Goal: Task Accomplishment & Management: Use online tool/utility

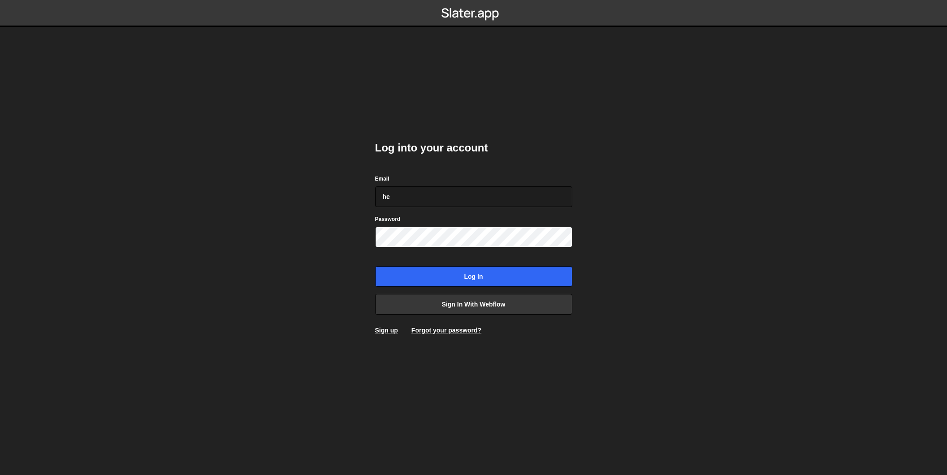
type input "hello@madebygrant.co.uk"
click at [456, 275] on input "Log in" at bounding box center [473, 276] width 197 height 21
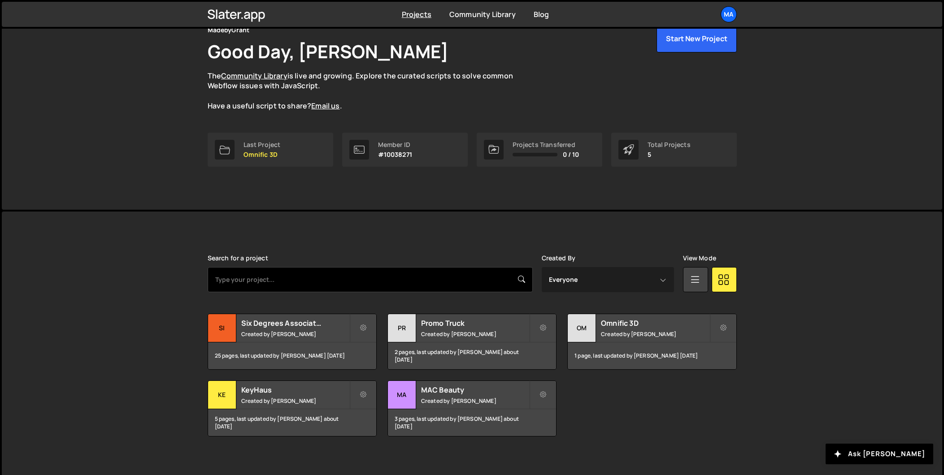
scroll to position [49, 0]
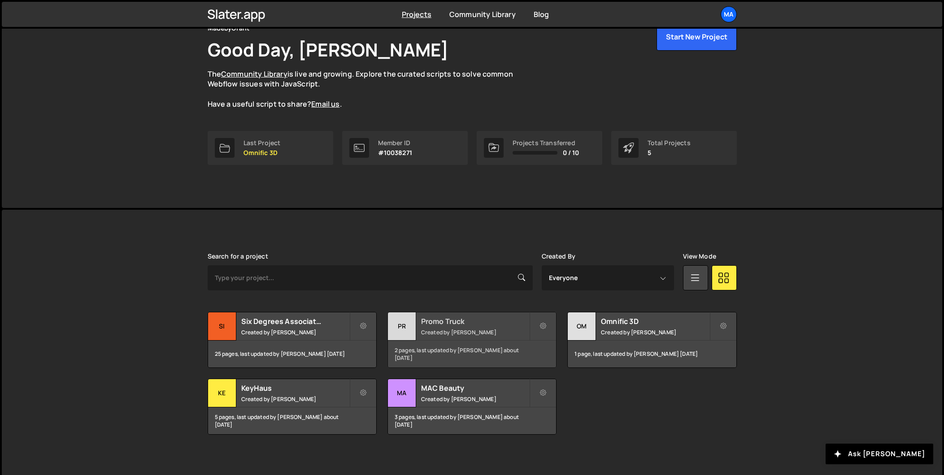
click at [437, 321] on h2 "Promo Truck" at bounding box center [475, 322] width 108 height 10
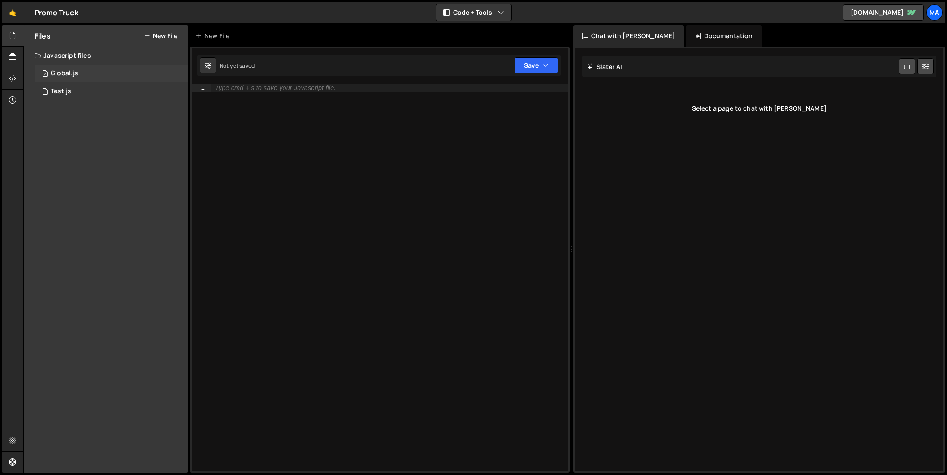
click at [91, 77] on div "2 Global.js 0" at bounding box center [112, 74] width 154 height 18
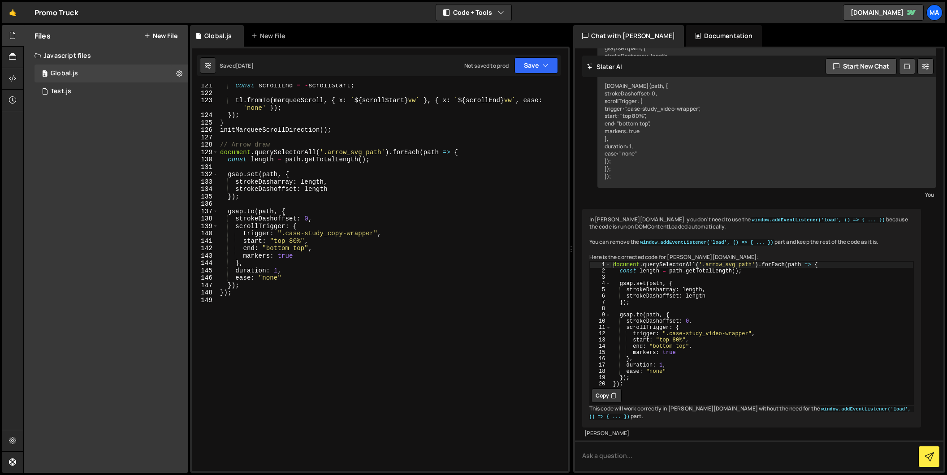
scroll to position [957, 0]
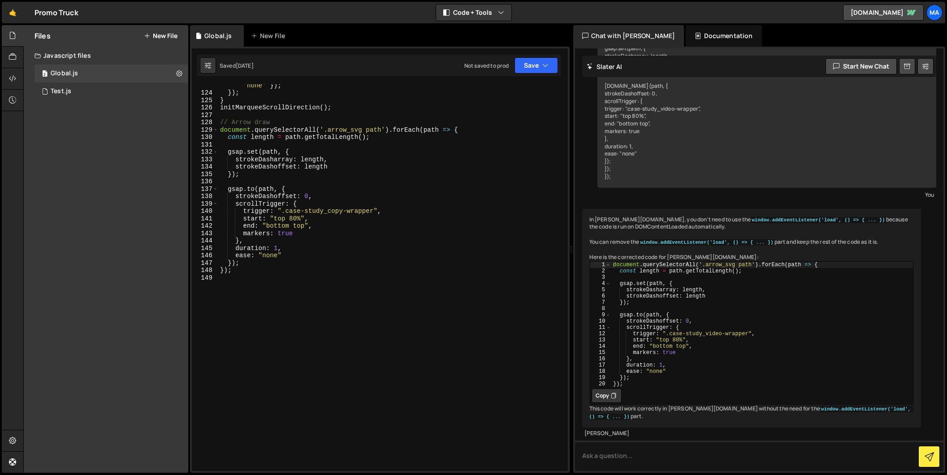
click at [246, 277] on div "tl . fromTo ( marqueeScroll , { x : ` ${ scrollStart } vw ` } , { x : ` ${ scro…" at bounding box center [391, 278] width 346 height 409
paste textarea "});"
type textarea "});"
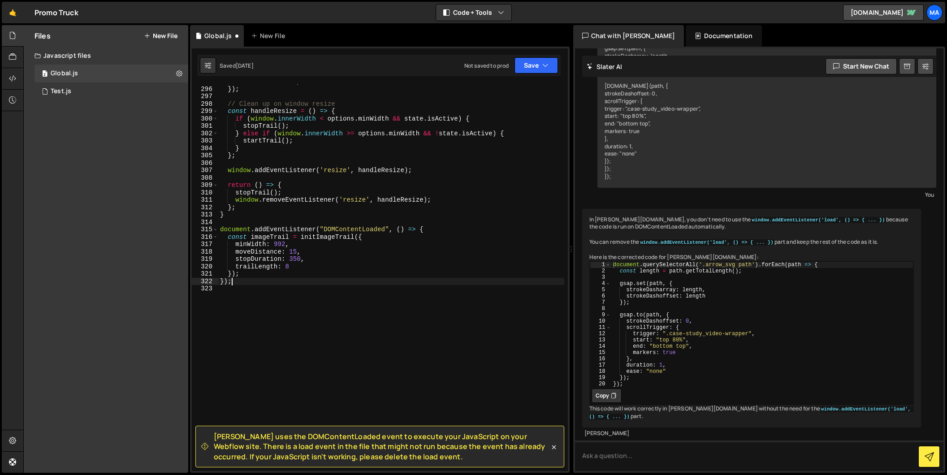
scroll to position [2240, 0]
click at [282, 303] on div "onLeaveBack : stopTrail }) ; // Clean up on window resize const handleResize = …" at bounding box center [391, 279] width 346 height 402
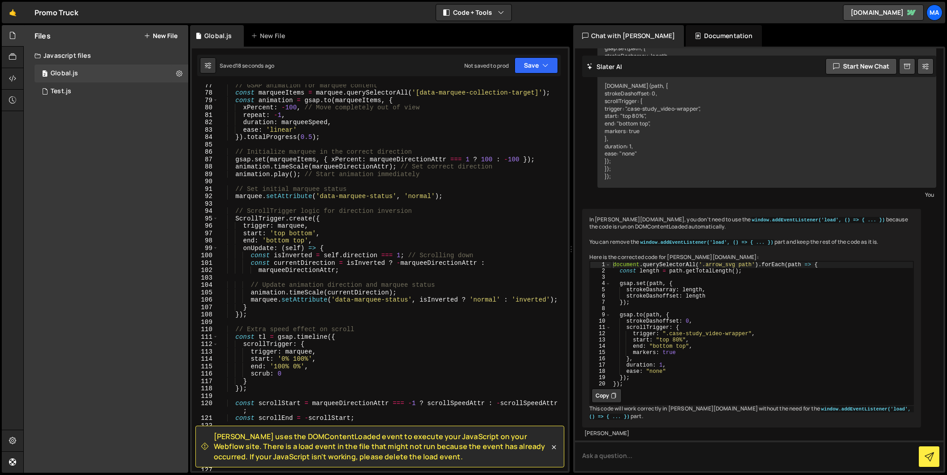
type textarea "}); });"
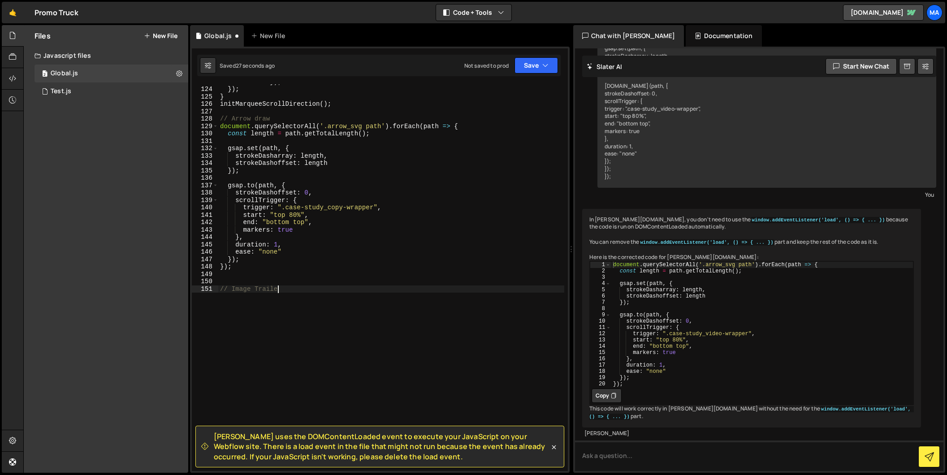
scroll to position [0, 4]
type textarea "// Image Trailer"
type textarea "// Image Trail"
paste textarea "});"
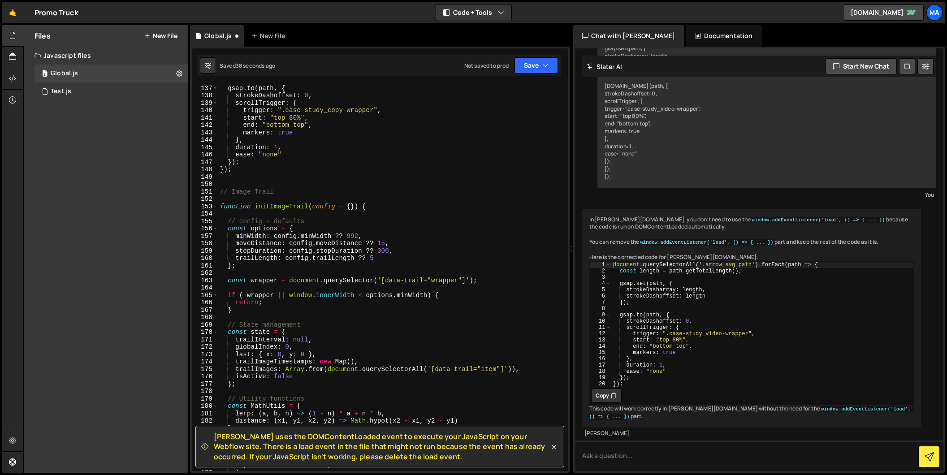
scroll to position [1057, 0]
click at [217, 193] on div "151" at bounding box center [205, 192] width 26 height 8
click at [220, 192] on div "gsap . to ( path , { strokeDashoffset : 0 , scrollTrigger : { trigger : ".case-…" at bounding box center [391, 278] width 346 height 402
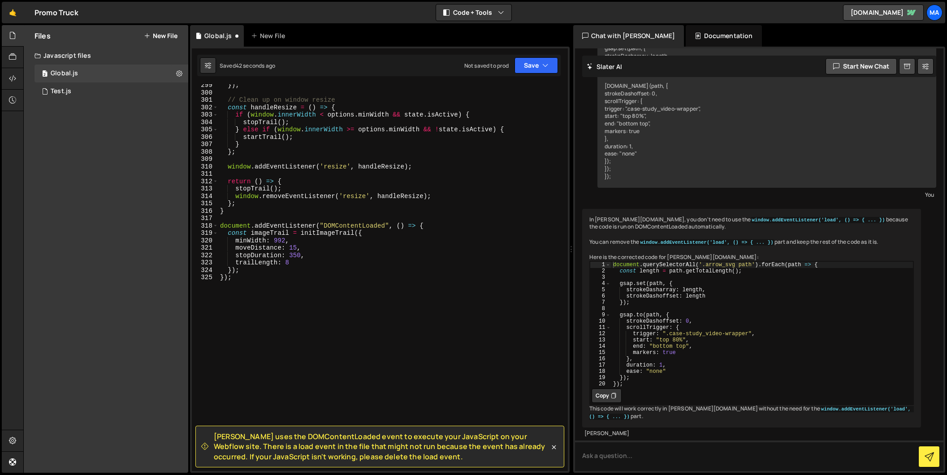
scroll to position [2266, 0]
click at [279, 283] on div "}) ; // Clean up on window resize const handleResize = ( ) => { if ( window . i…" at bounding box center [391, 283] width 346 height 402
type textarea "}); });"
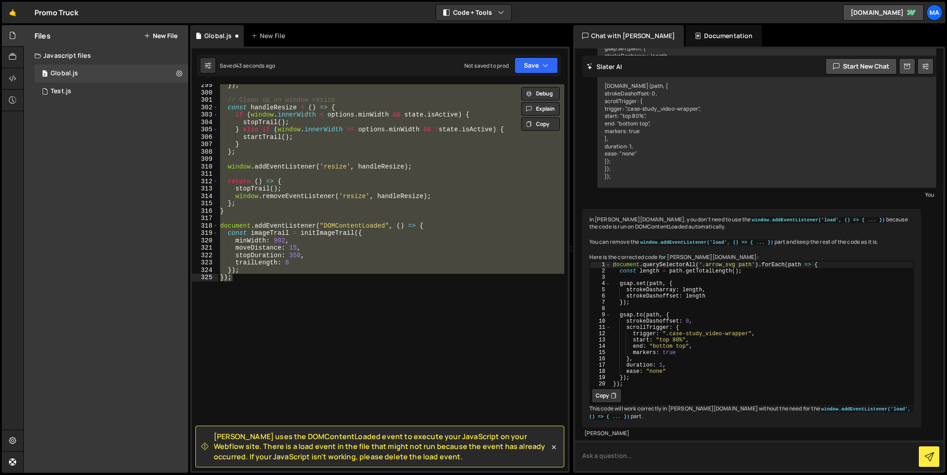
click at [651, 463] on textarea at bounding box center [759, 456] width 369 height 30
paste textarea "// Image Trail function initImageTrail(config = {}) { // config + defaults cons…"
type textarea "// Image Trail function initImageTrail(config = {}) { // config + defaults cons…"
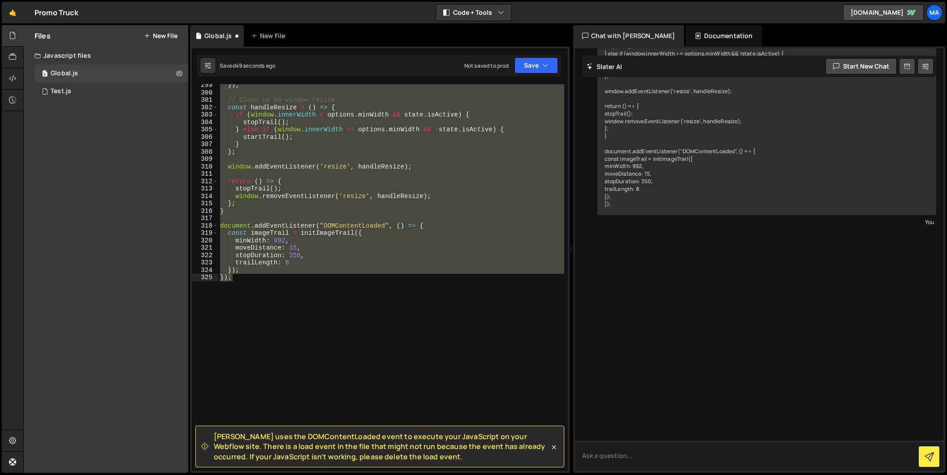
scroll to position [4028, 0]
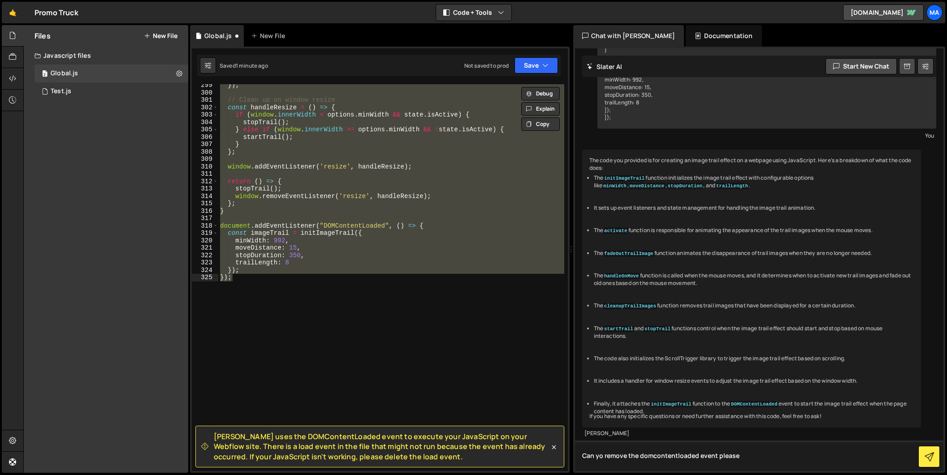
type textarea "Can yo remove the domcontentloaded event please"
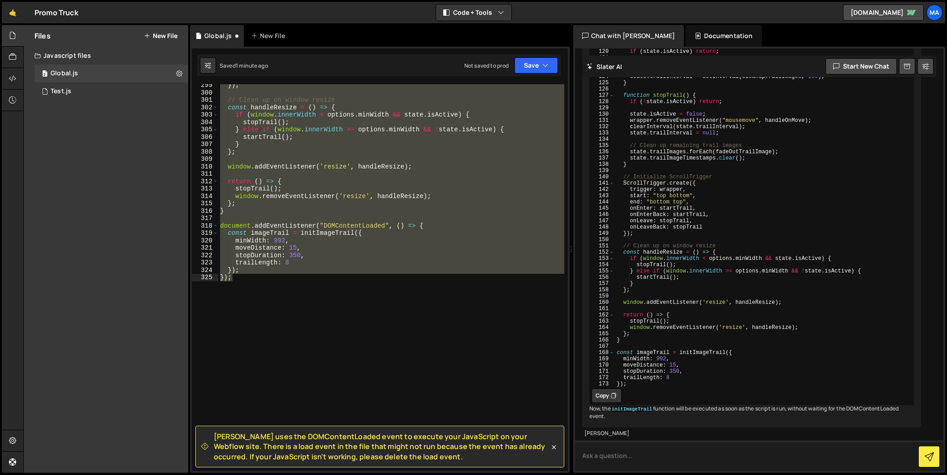
scroll to position [5269, 0]
click at [600, 389] on button "Copy" at bounding box center [607, 396] width 30 height 14
click at [405, 310] on div "}) ; // Clean up on window resize const handleResize = ( ) => { if ( window . i…" at bounding box center [391, 277] width 346 height 387
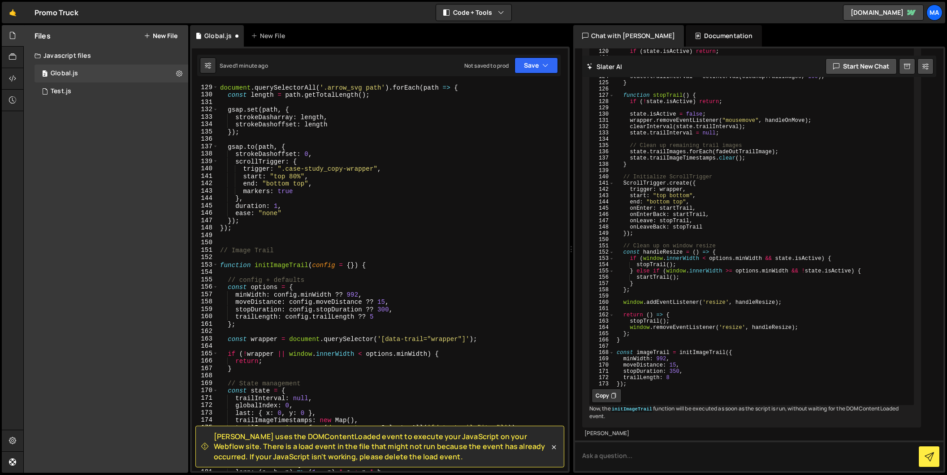
scroll to position [999, 0]
click at [219, 252] on div "document . querySelectorAll ( '.arrow_svg path' ) . forEach ( path => { const l…" at bounding box center [391, 285] width 346 height 402
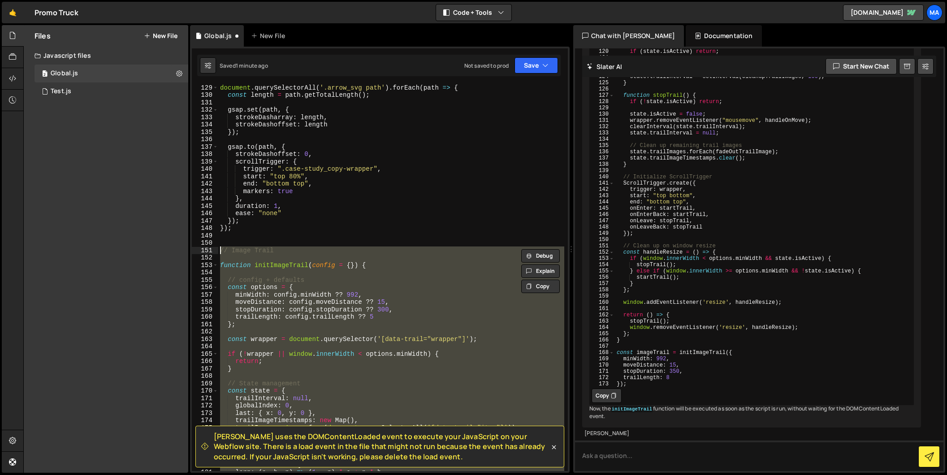
paste textarea "});"
type textarea "});"
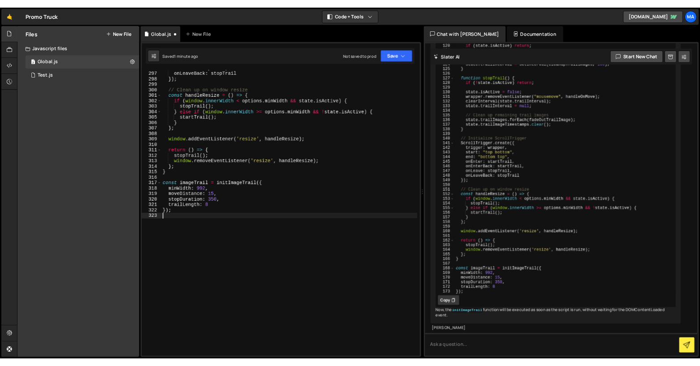
scroll to position [2247, 0]
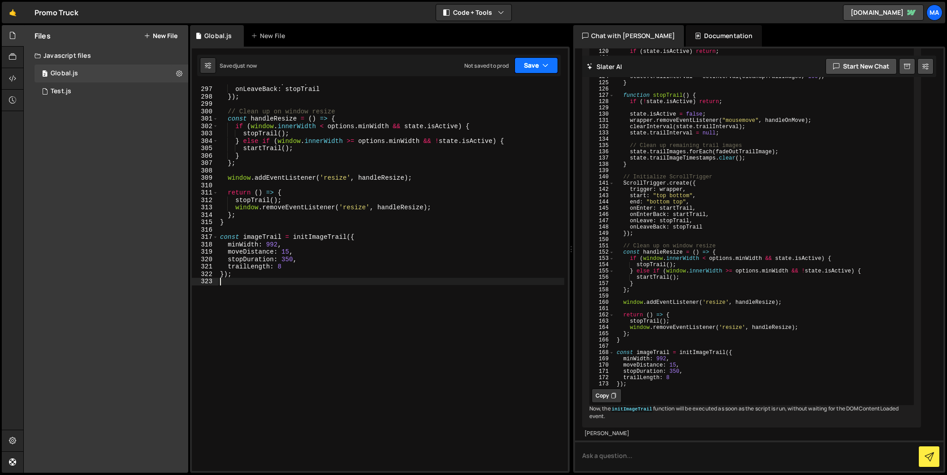
click at [546, 72] on button "Save" at bounding box center [536, 65] width 43 height 16
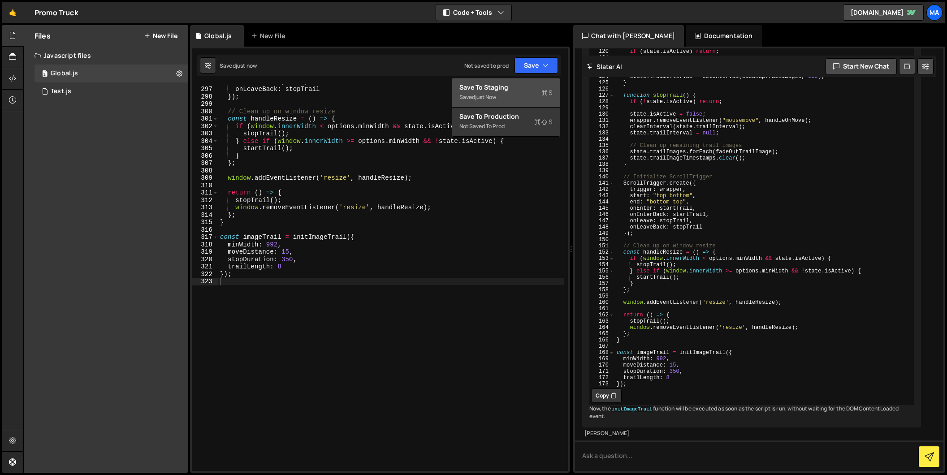
click at [534, 90] on div "Save to Staging S" at bounding box center [506, 87] width 93 height 9
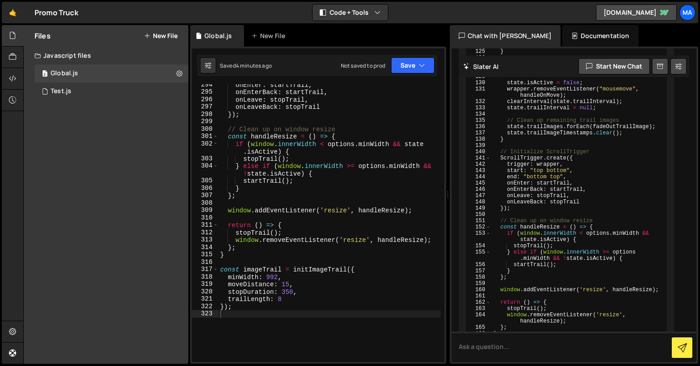
scroll to position [2465, 0]
type textarea "};"
click at [325, 194] on div "onEnter : startTrail , onEnterBack : startTrail , onLeave : stopTrail , onLeave…" at bounding box center [329, 228] width 222 height 293
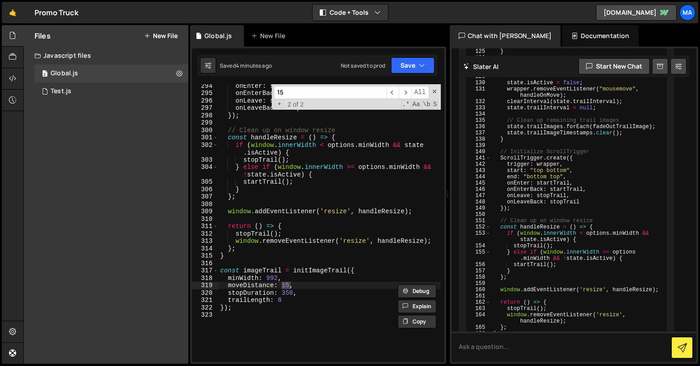
type input "15"
click at [290, 285] on div "onEnter : startTrail , onEnterBack : startTrail , onLeave : stopTrail , onLeave…" at bounding box center [329, 223] width 222 height 278
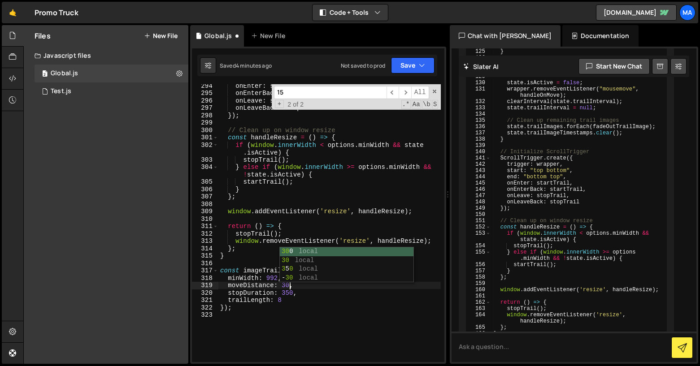
click at [310, 300] on div "onEnter : startTrail , onEnterBack : startTrail , onLeave : stopTrail , onLeave…" at bounding box center [329, 228] width 222 height 293
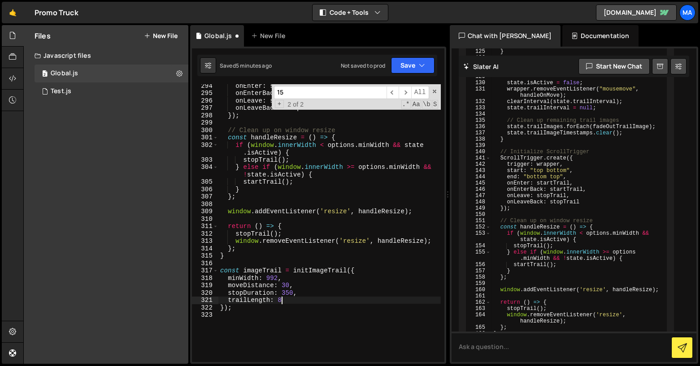
scroll to position [0, 4]
click at [348, 173] on div "onEnter : startTrail , onEnterBack : startTrail , onLeave : stopTrail , onLeave…" at bounding box center [329, 228] width 222 height 293
click at [289, 286] on div "onEnter : startTrail , onEnterBack : startTrail , onLeave : stopTrail , onLeave…" at bounding box center [329, 228] width 222 height 293
click at [289, 299] on div "onEnter : startTrail , onEnterBack : startTrail , onLeave : stopTrail , onLeave…" at bounding box center [329, 228] width 222 height 293
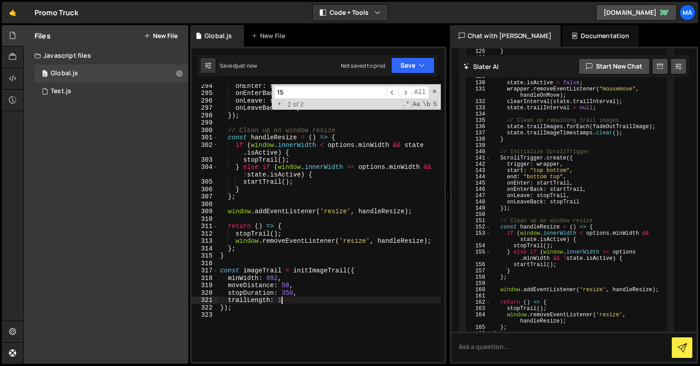
scroll to position [2465, 0]
click at [288, 285] on div "onEnter : startTrail , onEnterBack : startTrail , onLeave : stopTrail , onLeave…" at bounding box center [329, 228] width 222 height 293
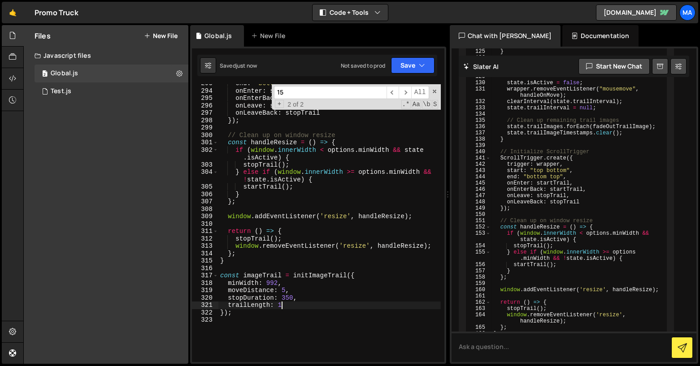
click at [281, 304] on div "end : "bottom top" , onEnter : startTrail , onEnterBack : startTrail , onLeave …" at bounding box center [329, 226] width 222 height 293
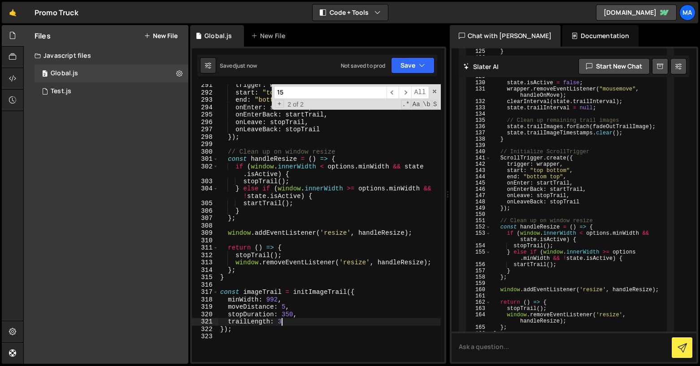
click at [286, 309] on div "trigger : wrapper , start : "top bottom" , end : "bottom top" , onEnter : start…" at bounding box center [329, 228] width 222 height 293
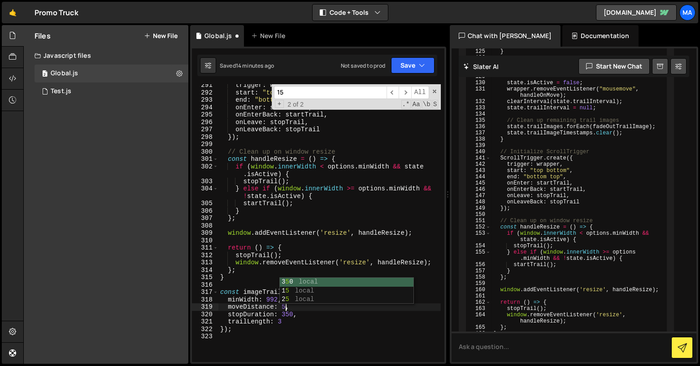
scroll to position [0, 4]
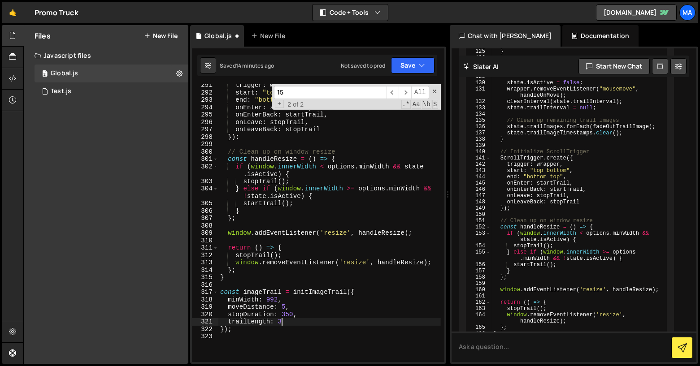
click at [282, 323] on div "trigger : wrapper , start : "top bottom" , end : "bottom top" , onEnter : start…" at bounding box center [329, 228] width 222 height 293
click at [284, 330] on div "trigger : wrapper , start : "top bottom" , end : "bottom top" , onEnter : start…" at bounding box center [329, 228] width 222 height 293
click at [293, 311] on div "trigger : wrapper , start : "top bottom" , end : "bottom top" , onEnter : start…" at bounding box center [329, 228] width 222 height 293
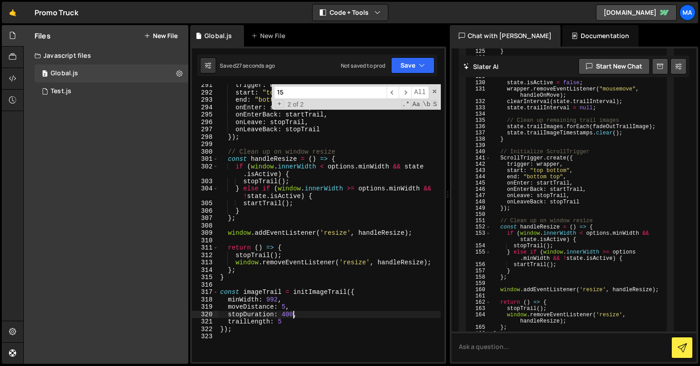
click at [277, 256] on div "trigger : wrapper , start : "top bottom" , end : "bottom top" , onEnter : start…" at bounding box center [329, 228] width 222 height 293
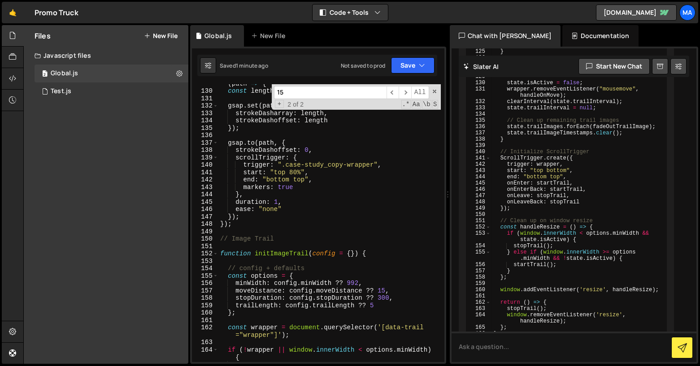
scroll to position [1150, 0]
type textarea "stopTrail();"
click at [17, 16] on link "🤙" at bounding box center [13, 13] width 22 height 22
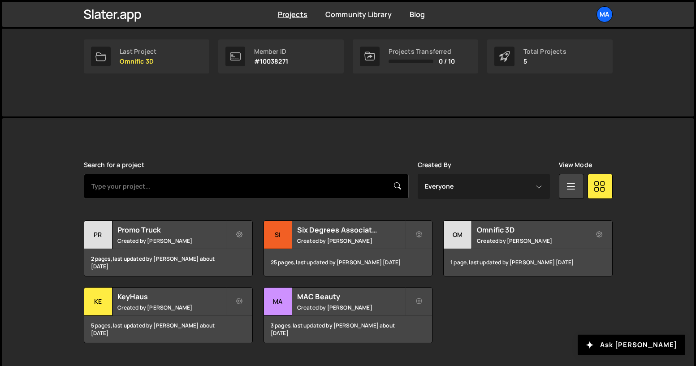
scroll to position [162, 0]
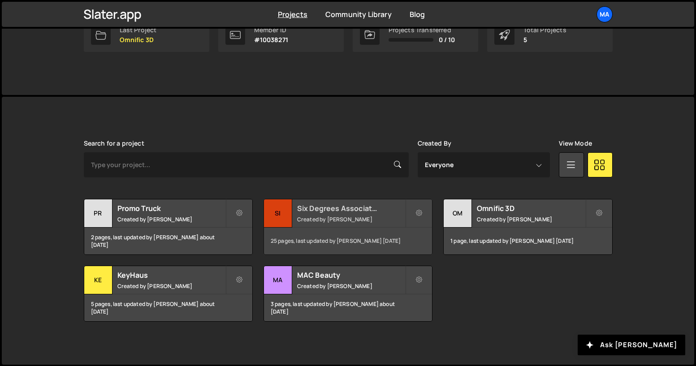
click at [351, 214] on div "Six Degrees Associates Created by Grant Thompson" at bounding box center [348, 213] width 168 height 28
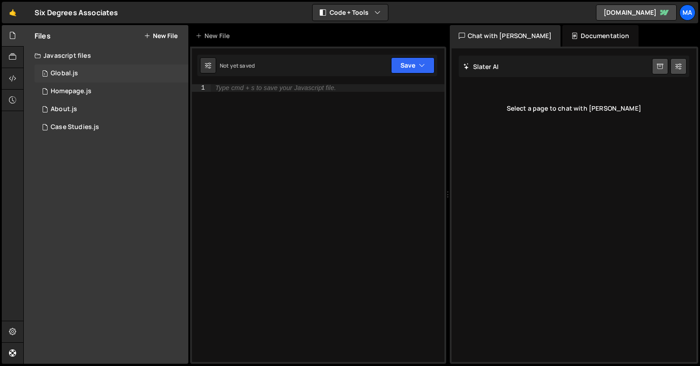
click at [117, 81] on div "1 Global.js 0" at bounding box center [112, 74] width 154 height 18
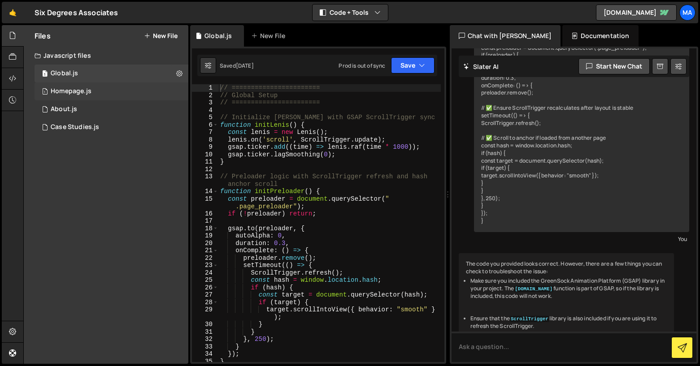
scroll to position [208, 0]
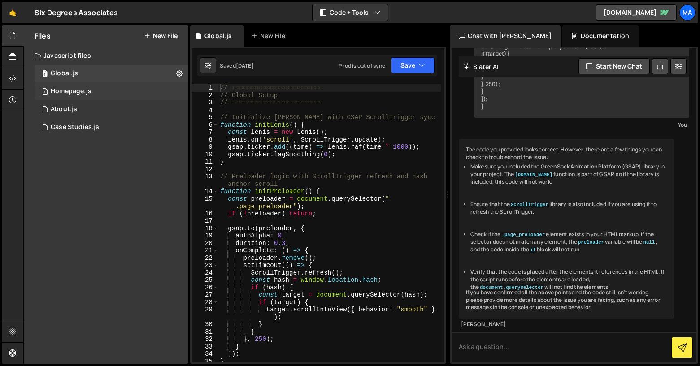
drag, startPoint x: 113, startPoint y: 89, endPoint x: 131, endPoint y: 84, distance: 18.2
click at [113, 89] on div "1 Homepage.js 0" at bounding box center [112, 91] width 154 height 18
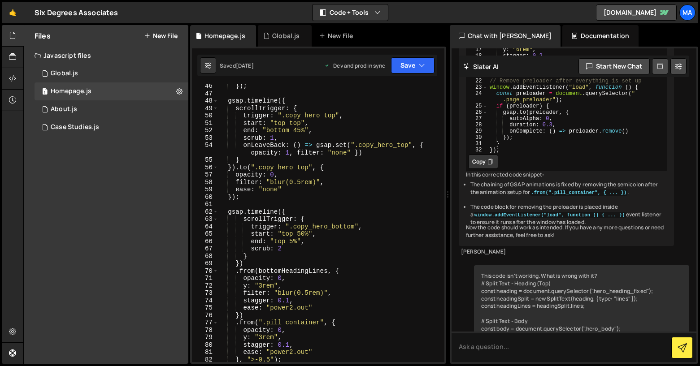
scroll to position [372, 0]
type textarea "opacity: 0,"
click at [273, 176] on div "}) ; gsap . timeline ({ scrollTrigger : { trigger : ".copy_hero_top" , start : …" at bounding box center [329, 228] width 222 height 293
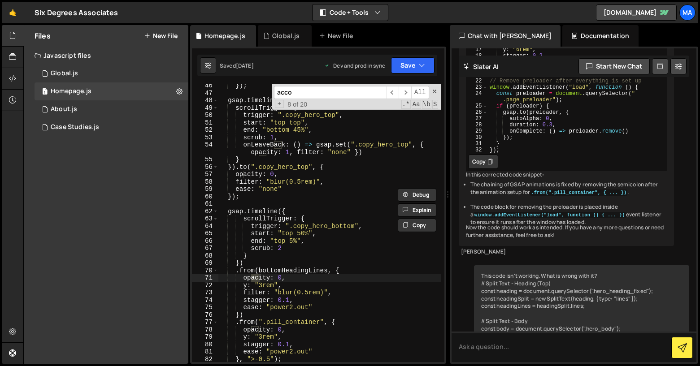
scroll to position [897, 0]
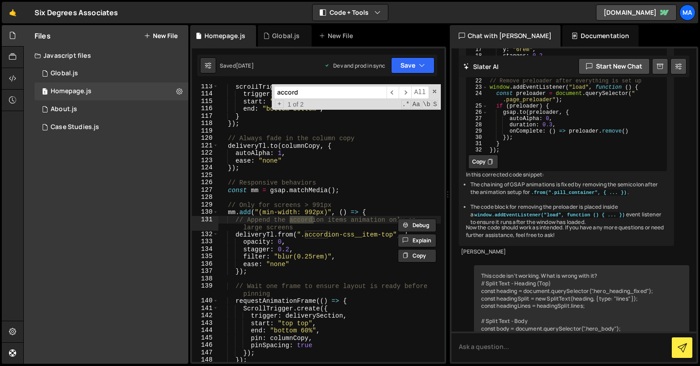
type input "accord"
click at [310, 241] on div "scrollTrigger : { trigger : deliverySection , start : "top 65%" , end : "bottom…" at bounding box center [329, 229] width 222 height 293
click at [304, 247] on div "scrollTrigger : { trigger : deliverySection , start : "top 65%" , end : "bottom…" at bounding box center [329, 229] width 222 height 293
type textarea "stagger: 0.2,"
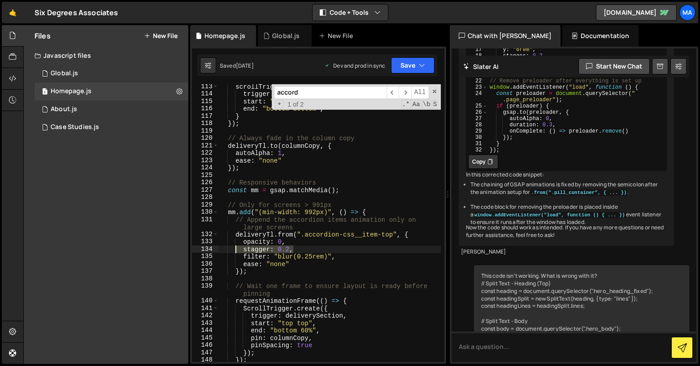
drag, startPoint x: 299, startPoint y: 248, endPoint x: 234, endPoint y: 252, distance: 65.1
click at [234, 252] on div "scrollTrigger : { trigger : deliverySection , start : "top 65%" , end : "bottom…" at bounding box center [329, 229] width 222 height 293
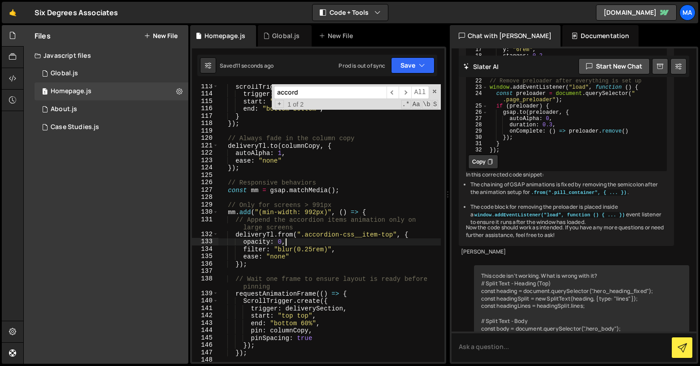
click at [349, 243] on div "scrollTrigger : { trigger : deliverySection , start : "top 65%" , end : "bottom…" at bounding box center [329, 233] width 222 height 300
click at [423, 62] on icon "button" at bounding box center [422, 65] width 6 height 9
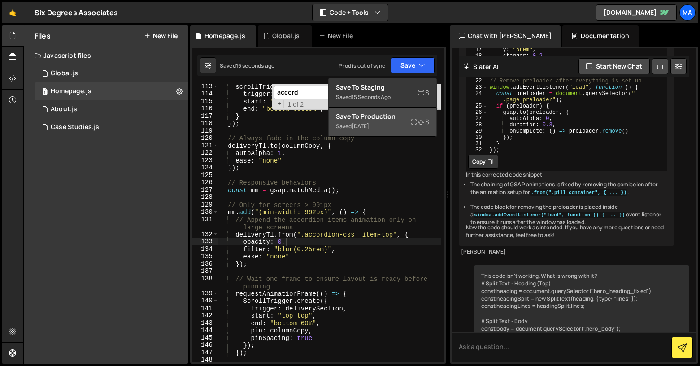
click at [385, 116] on div "Save to Production S" at bounding box center [382, 116] width 93 height 9
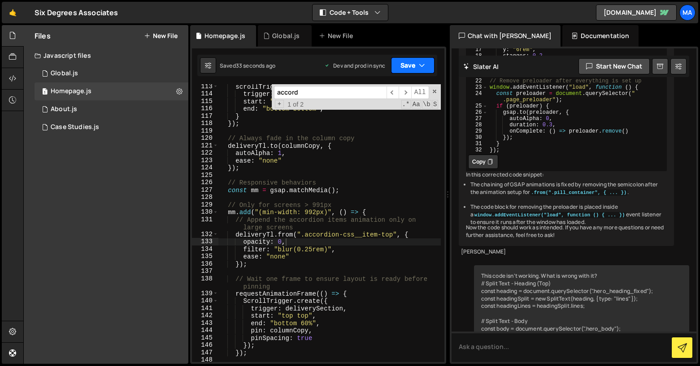
click at [422, 70] on button "Save" at bounding box center [412, 65] width 43 height 16
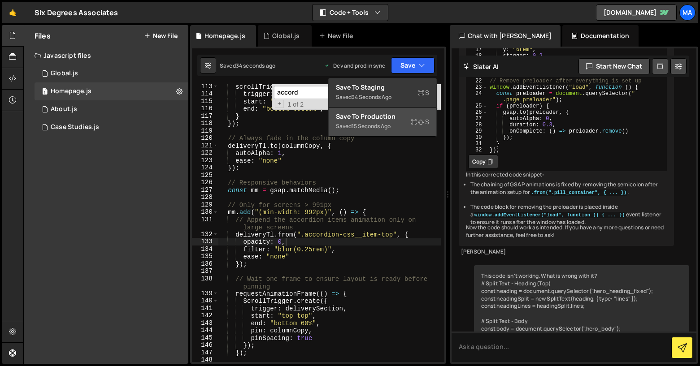
click at [399, 117] on div "Save to Production S" at bounding box center [382, 116] width 93 height 9
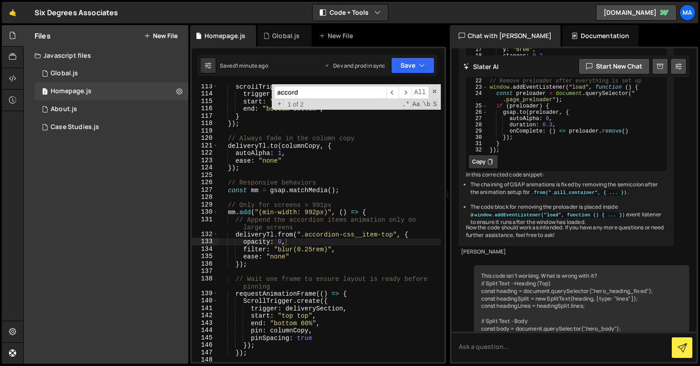
click at [300, 257] on div "scrollTrigger : { trigger : deliverySection , start : "top 65%" , end : "bottom…" at bounding box center [329, 233] width 222 height 300
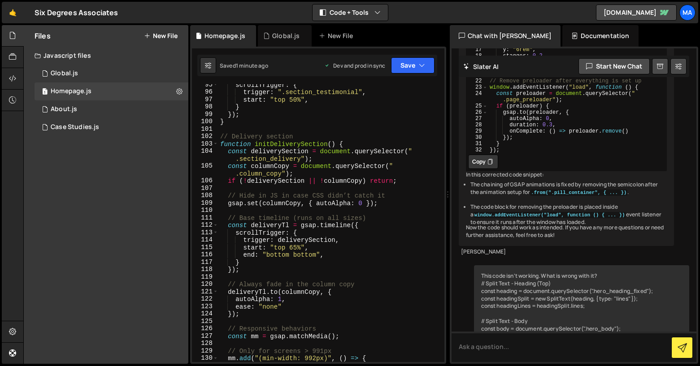
scroll to position [750, 0]
click at [219, 138] on div "scrollTrigger : { trigger : ".section_testimonial" , start : "top 50%" , } }) ;…" at bounding box center [329, 231] width 222 height 300
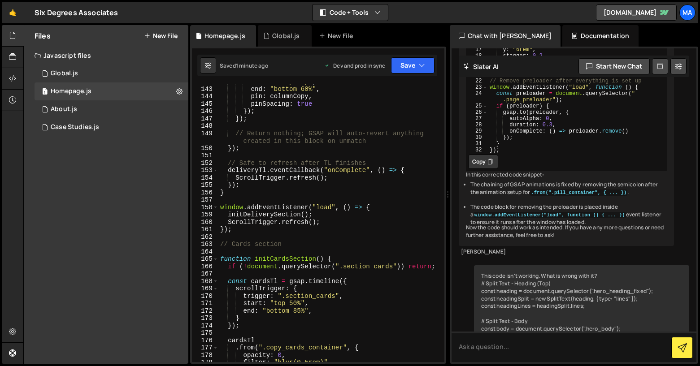
scroll to position [1141, 0]
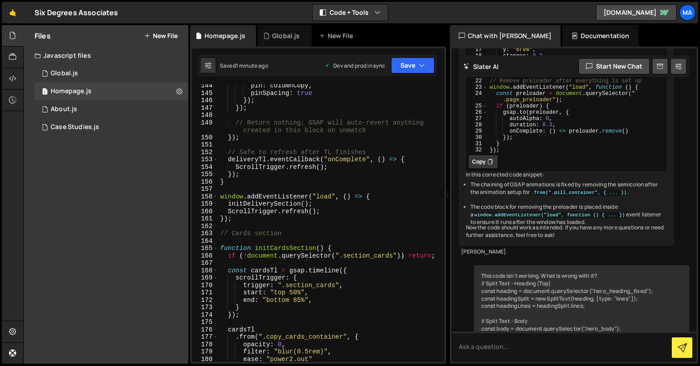
click at [234, 221] on div "pin : columnCopy , pinSpacing : true }) ; }) ; // Return nothing; GSAP will aut…" at bounding box center [329, 228] width 222 height 293
type textarea "ScrollTrigger.refresh(); });"
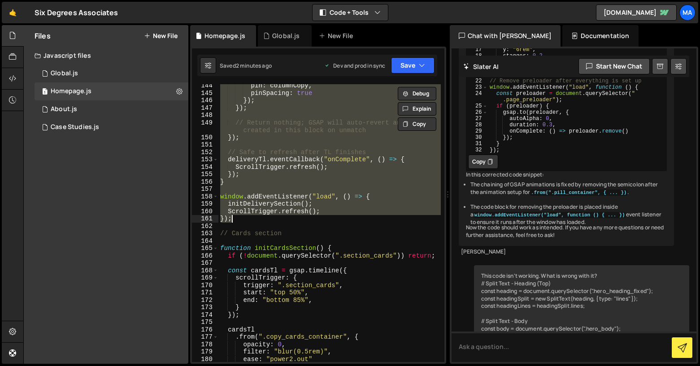
paste textarea
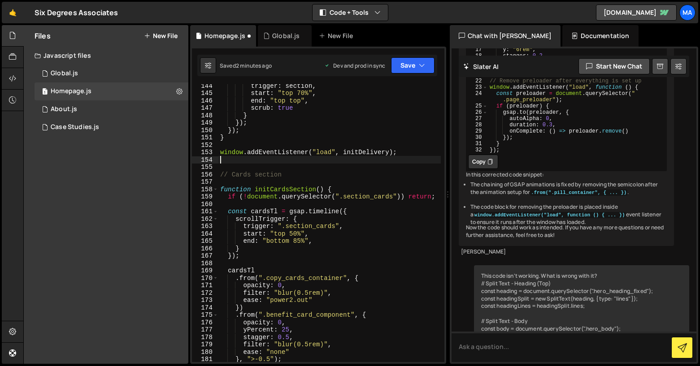
type textarea "ScrollTrigger.refresh(); });"
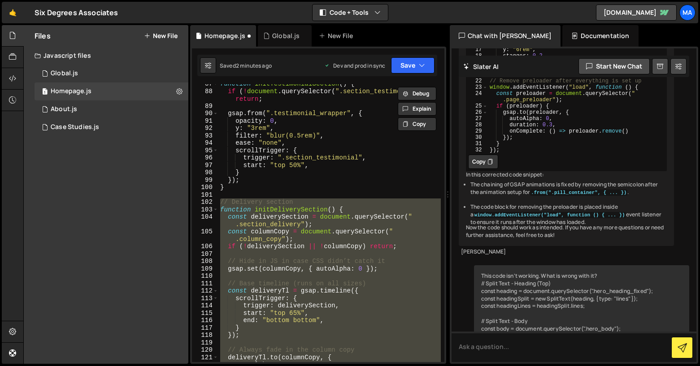
scroll to position [685, 0]
paste textarea
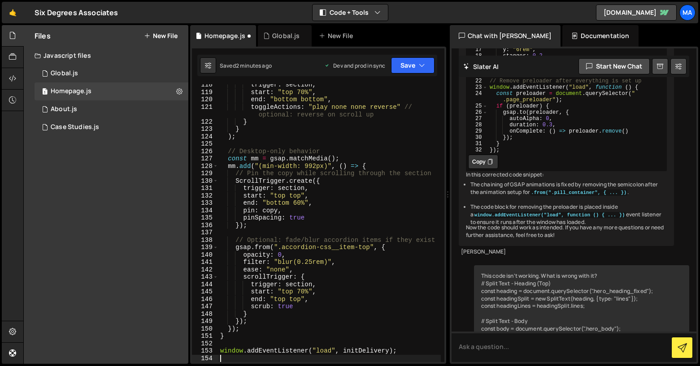
scroll to position [935, 0]
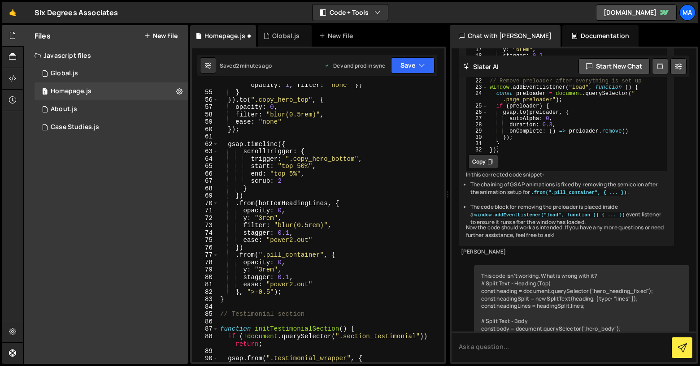
type textarea "ScrollTrigger.refresh(); });"
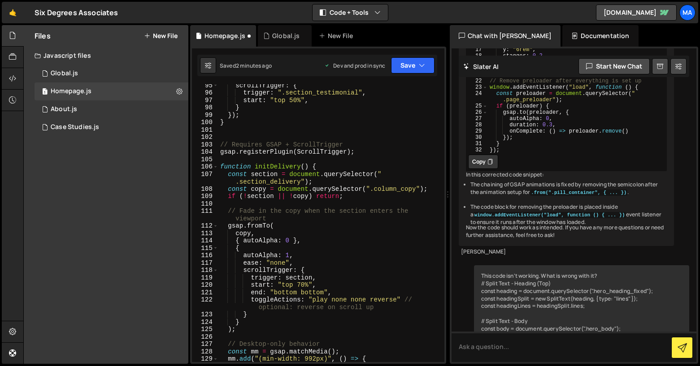
scroll to position [1074, 0]
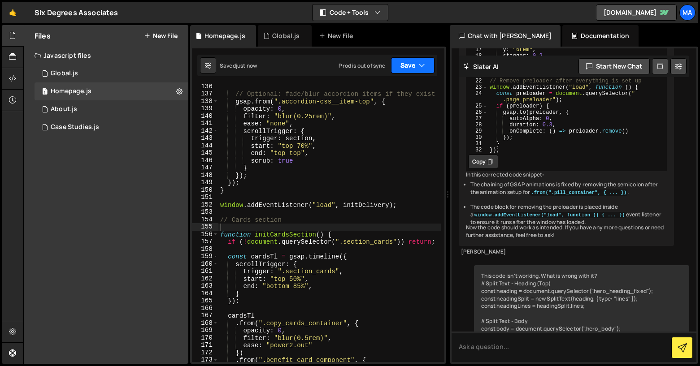
click at [411, 68] on button "Save" at bounding box center [412, 65] width 43 height 16
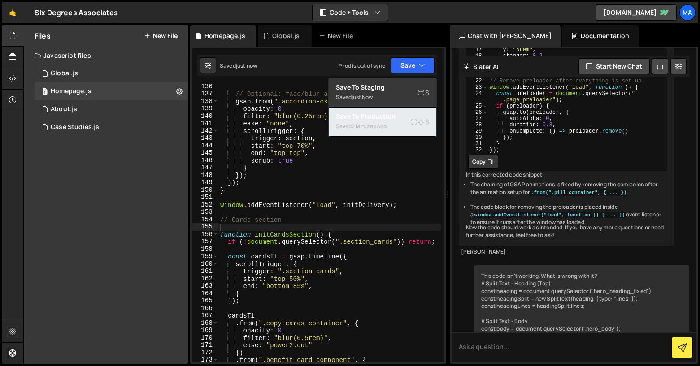
click at [392, 110] on button "Save to Production S Saved 2 minutes ago" at bounding box center [383, 122] width 108 height 29
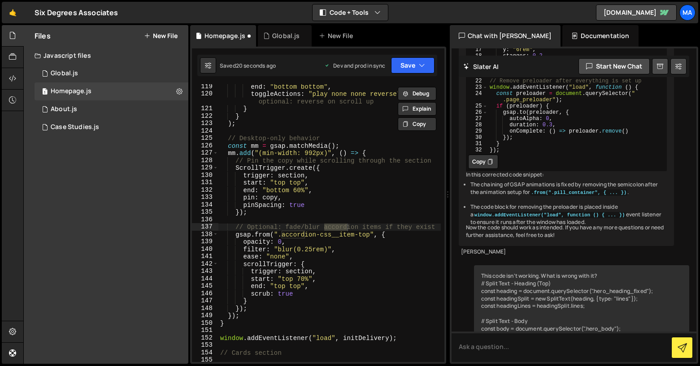
scroll to position [941, 0]
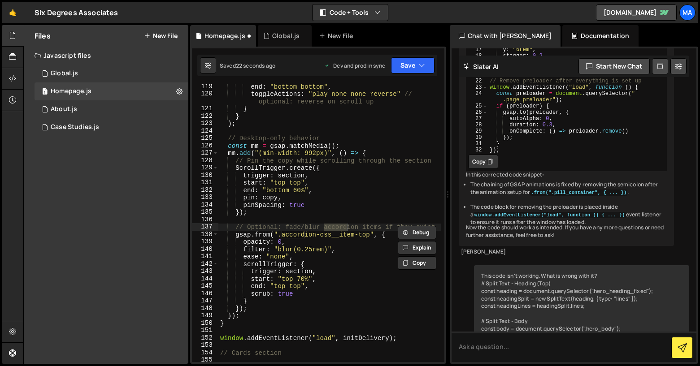
click at [357, 246] on div "end : "bottom bottom" , toggleActions : "play none none reverse" // optional: r…" at bounding box center [329, 229] width 222 height 293
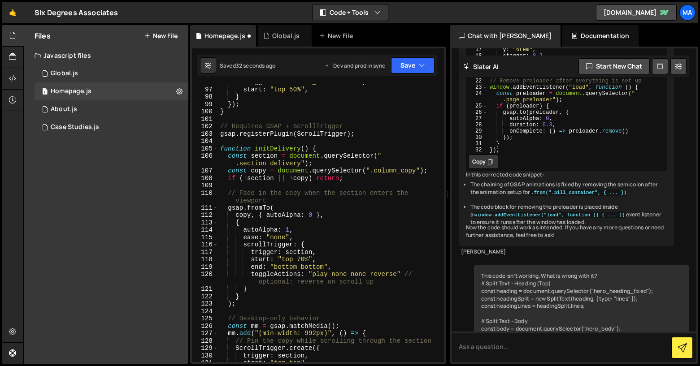
type textarea "initPolaroidSection();"
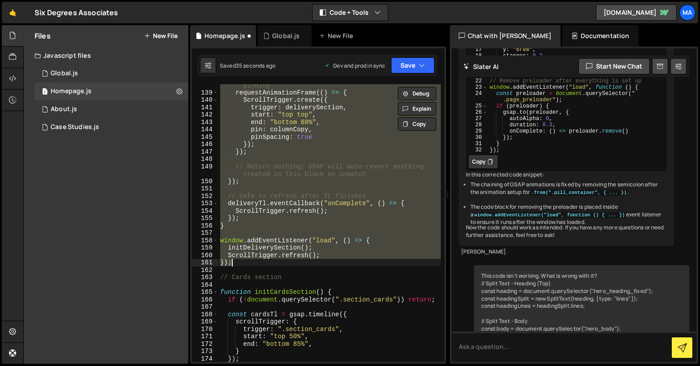
scroll to position [1093, 0]
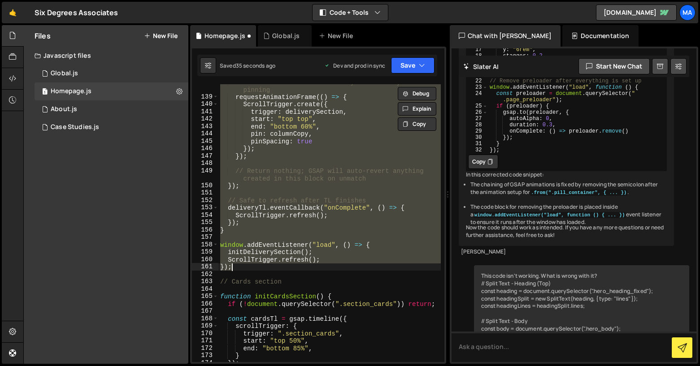
click at [357, 246] on div "// Wait one frame to ensure layout is ready before pinning requestAnimationFram…" at bounding box center [329, 223] width 222 height 278
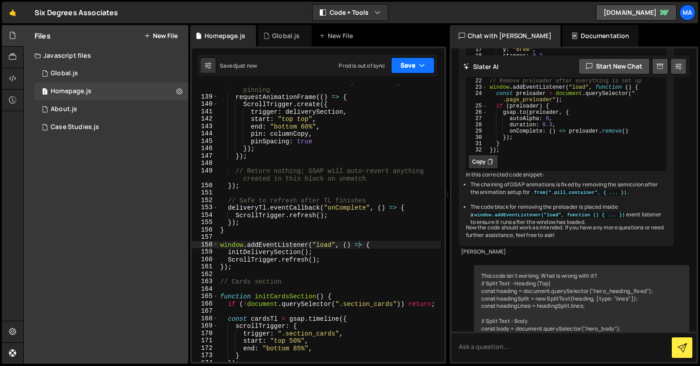
drag, startPoint x: 427, startPoint y: 65, endPoint x: 423, endPoint y: 78, distance: 13.5
click at [427, 65] on button "Save" at bounding box center [412, 65] width 43 height 16
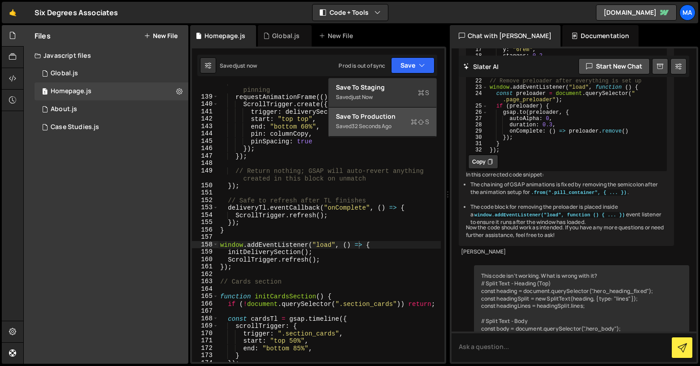
click at [400, 115] on div "Save to Production S" at bounding box center [382, 116] width 93 height 9
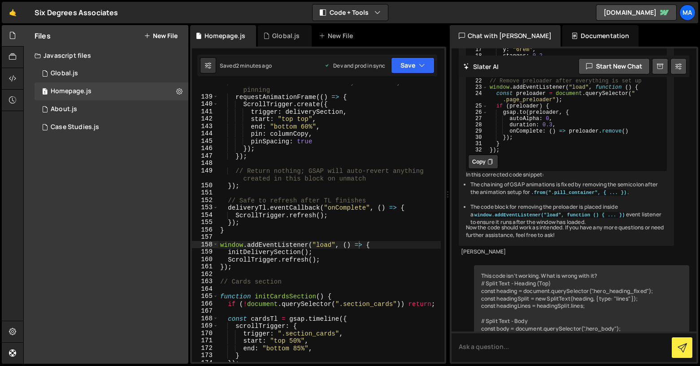
click at [238, 269] on div "// Wait one frame to ensure layout is ready before pinning requestAnimationFram…" at bounding box center [329, 228] width 222 height 300
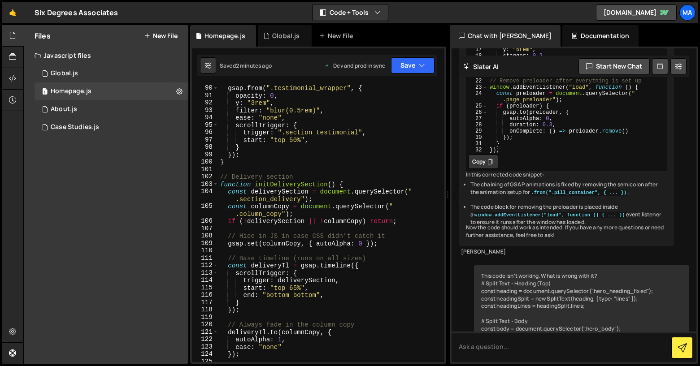
scroll to position [706, 0]
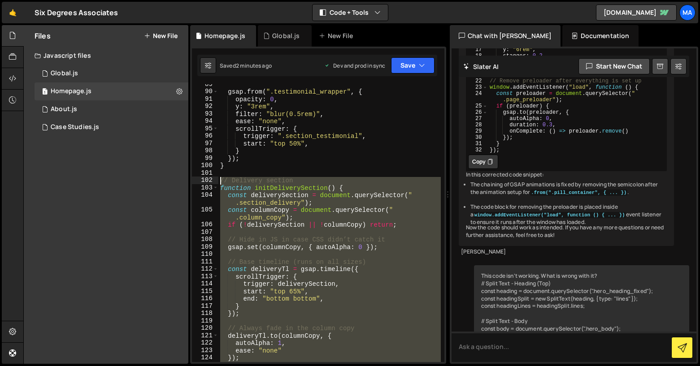
click at [221, 178] on div "gsap . from ( ".testimonial_wrapper" , { opacity : 0 , y : "3rem" , filter : "b…" at bounding box center [329, 227] width 222 height 293
type textarea "// Delivery section function initDeliverySection() {"
paste textarea
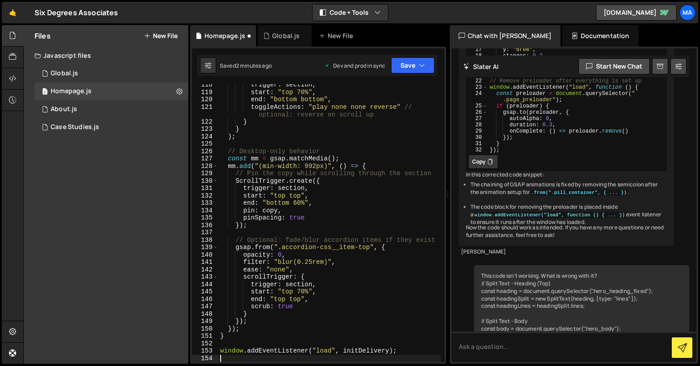
scroll to position [935, 0]
click at [414, 64] on button "Save" at bounding box center [412, 65] width 43 height 16
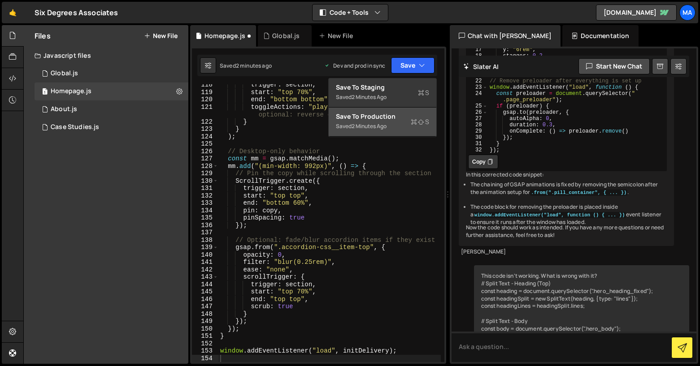
click at [377, 118] on div "Save to Production S" at bounding box center [382, 116] width 93 height 9
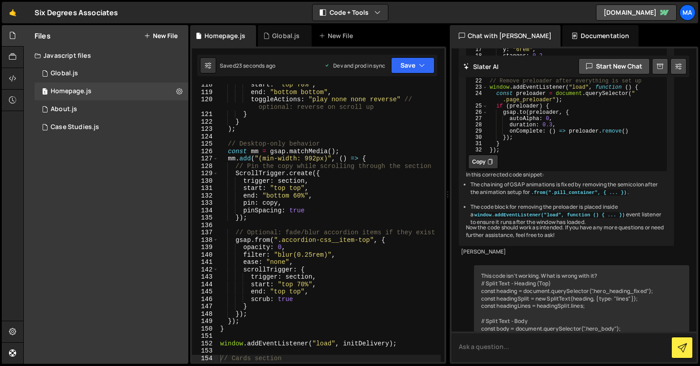
click at [488, 351] on textarea at bounding box center [573, 347] width 245 height 30
paste textarea "// Requires GSAP + ScrollTrigger gsap.registerPlugin(ScrollTrigger); function i…"
type textarea "Can you check this: // Requires GSAP + ScrollTrigger gsap.registerPlugin(Scroll…"
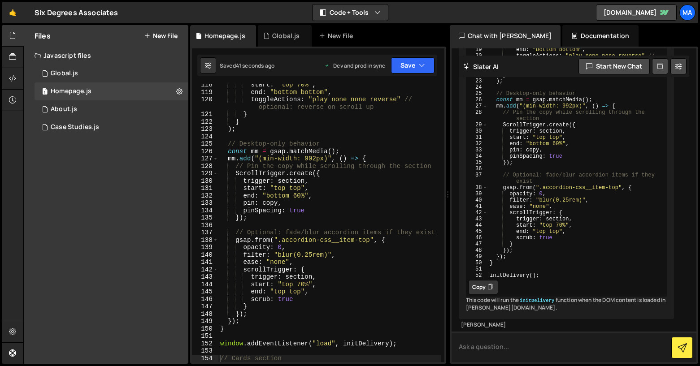
scroll to position [11464, 0]
click at [486, 280] on button "Copy" at bounding box center [483, 287] width 30 height 14
click at [265, 190] on div "start : "top 70%" , end : "bottom bottom" , toggleActions : "play none none rev…" at bounding box center [329, 227] width 222 height 293
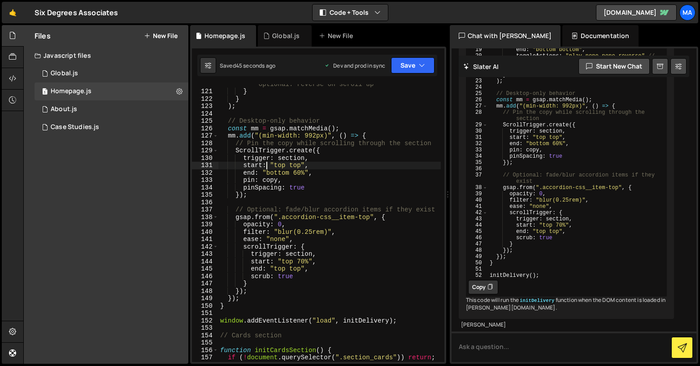
scroll to position [959, 0]
click at [408, 317] on div "toggleActions : "play none none reverse" // optional: reverse on scroll up } } …" at bounding box center [329, 221] width 222 height 300
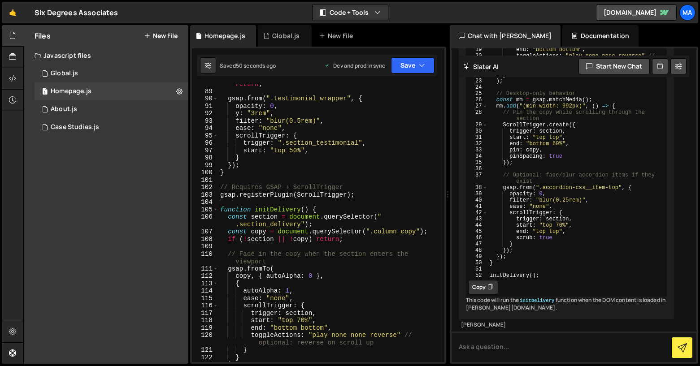
scroll to position [699, 0]
click at [220, 187] on div "if ( ! document . querySelector ( ".section_testimonial" )) return ; gsap . fro…" at bounding box center [329, 223] width 222 height 300
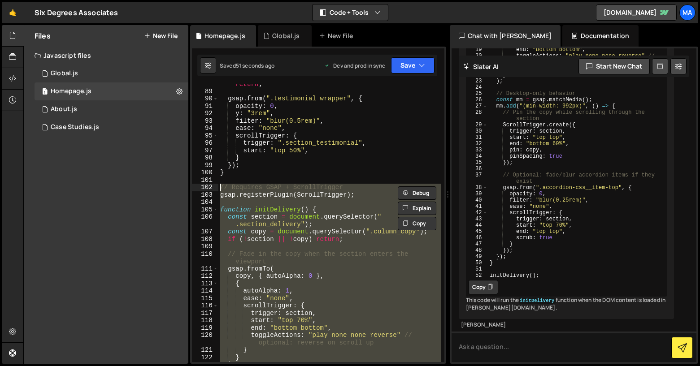
paste textarea "initDelivery("
type textarea "initDelivery();"
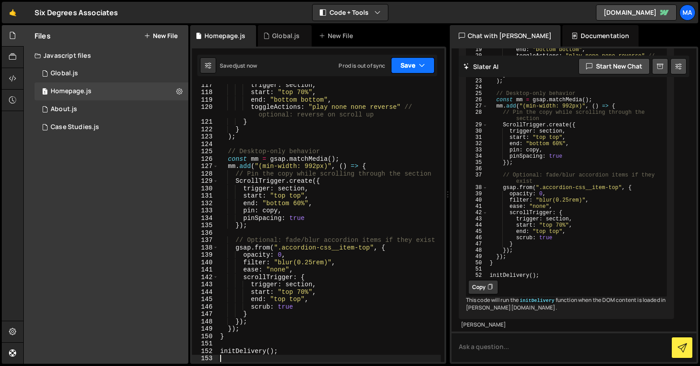
click at [426, 71] on button "Save" at bounding box center [412, 65] width 43 height 16
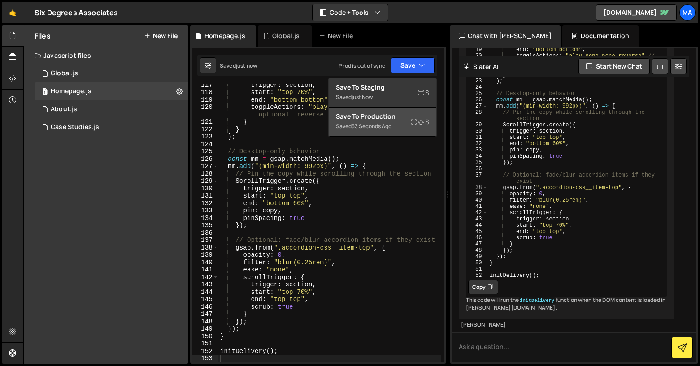
click at [390, 119] on div "Save to Production S" at bounding box center [382, 116] width 93 height 9
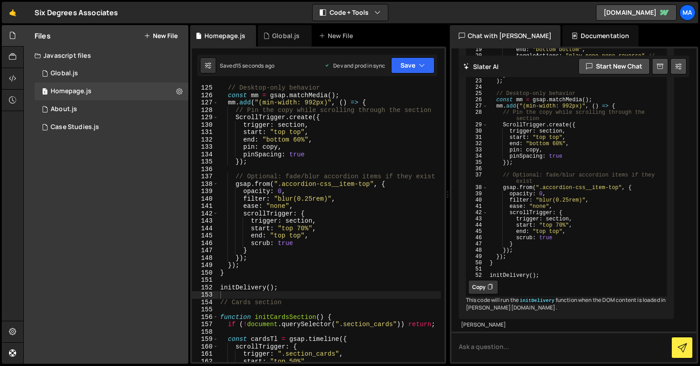
scroll to position [995, 0]
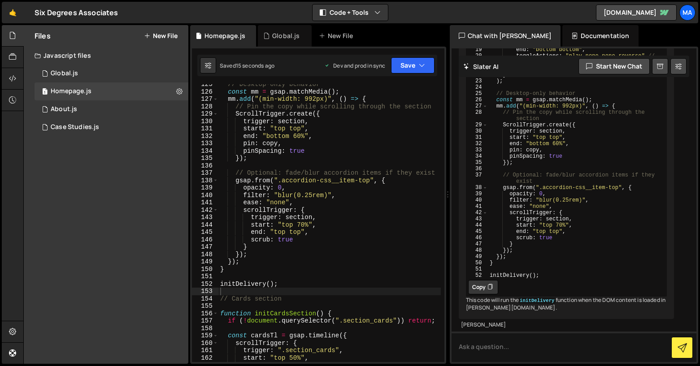
type textarea "initDelivery();"
click at [291, 286] on div "// Desktop-only behavior const mm = gsap . matchMedia ( ) ; mm . add ( "(min-wi…" at bounding box center [329, 227] width 222 height 293
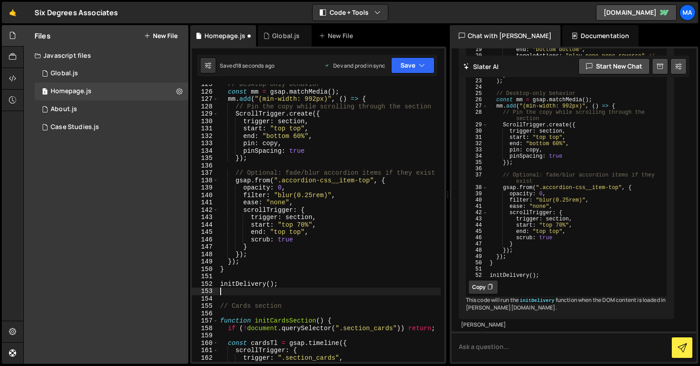
click at [286, 291] on div "// Desktop-only behavior const mm = gsap . matchMedia ( ) ; mm . add ( "(min-wi…" at bounding box center [329, 227] width 222 height 293
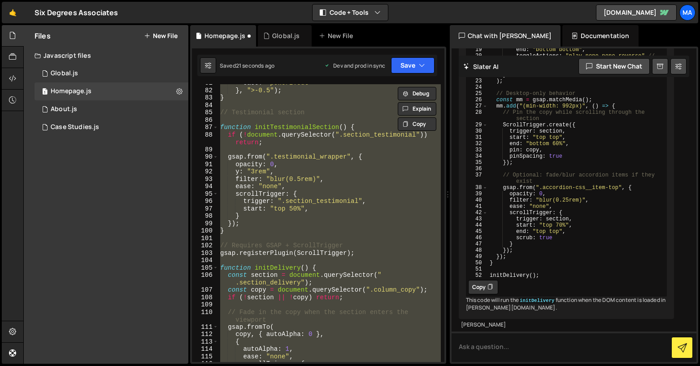
scroll to position [634, 0]
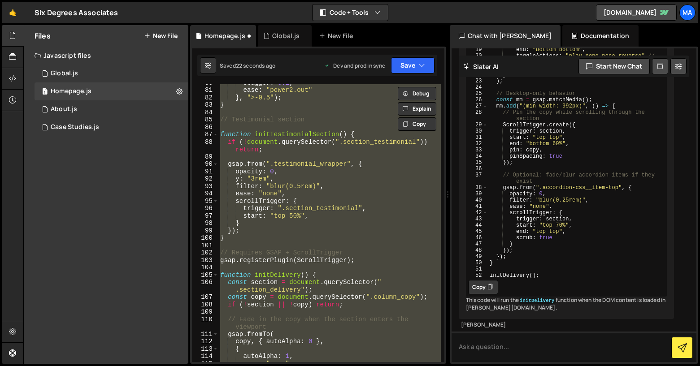
drag, startPoint x: 267, startPoint y: 272, endPoint x: 258, endPoint y: 269, distance: 9.2
click at [267, 272] on div "stagger : 0.1 , ease : "power2.out" } , ">-0.5" ) ; } // Testimonial section fu…" at bounding box center [329, 223] width 222 height 278
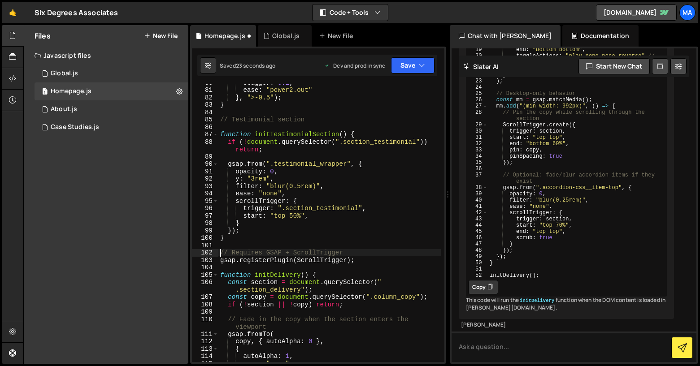
click at [219, 253] on div "stagger : 0.1 , ease : "power2.out" } , ">-0.5" ) ; } // Testimonial section fu…" at bounding box center [329, 225] width 222 height 293
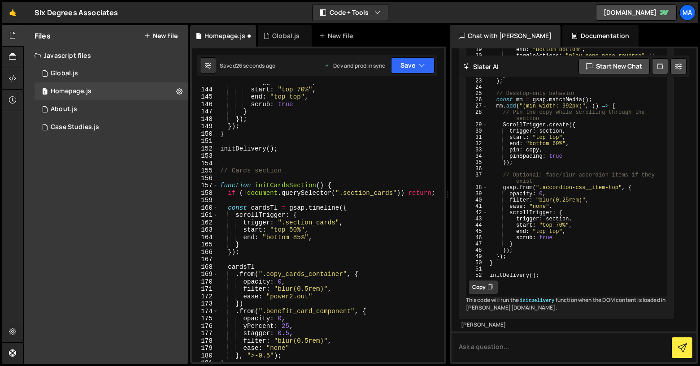
scroll to position [1130, 0]
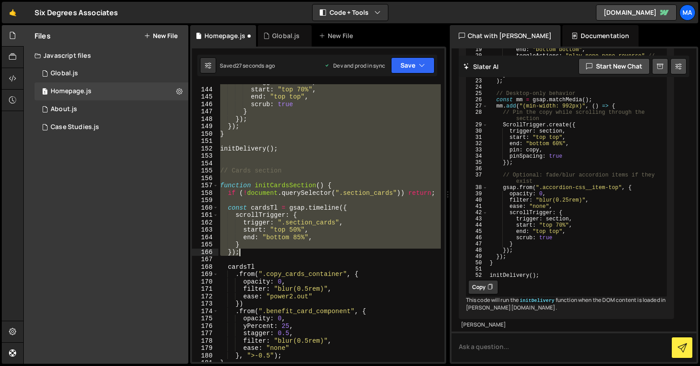
click at [284, 252] on div "trigger : section , start : "top 70%" , end : "top top" , scrub : true } }) ; }…" at bounding box center [329, 224] width 222 height 293
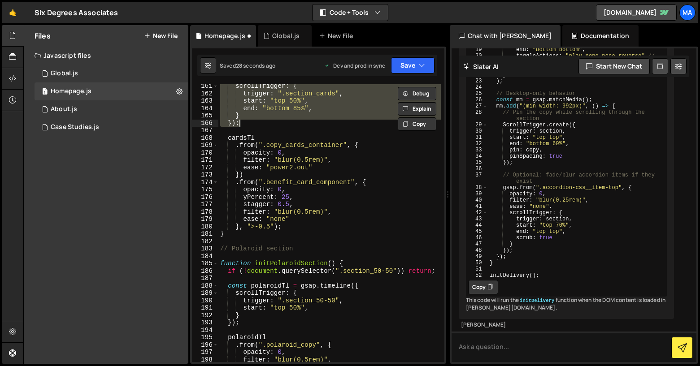
scroll to position [1260, 0]
click at [282, 237] on div "scrollTrigger : { trigger : ".section_cards" , start : "top 50%" , end : "botto…" at bounding box center [329, 227] width 222 height 293
type textarea "}"
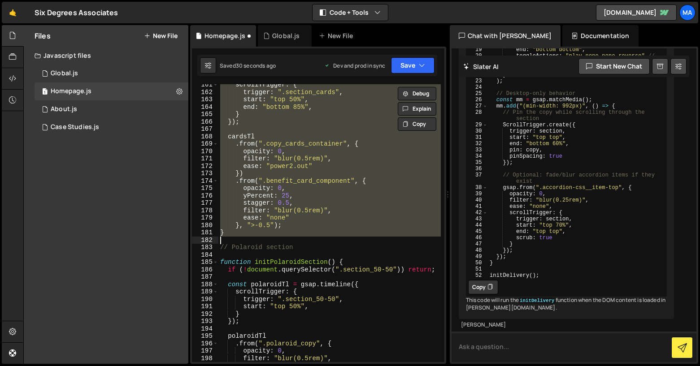
click at [493, 352] on textarea at bounding box center [573, 347] width 245 height 30
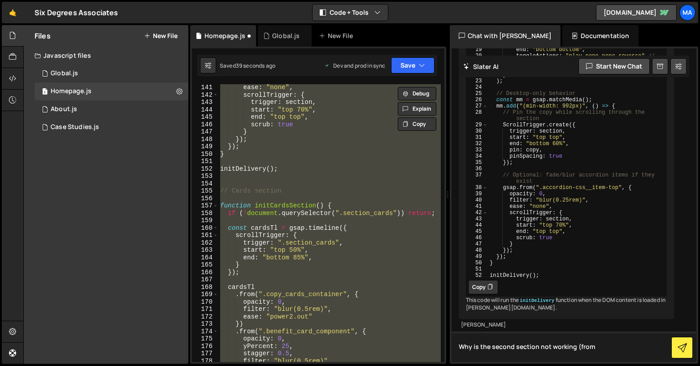
scroll to position [1104, 0]
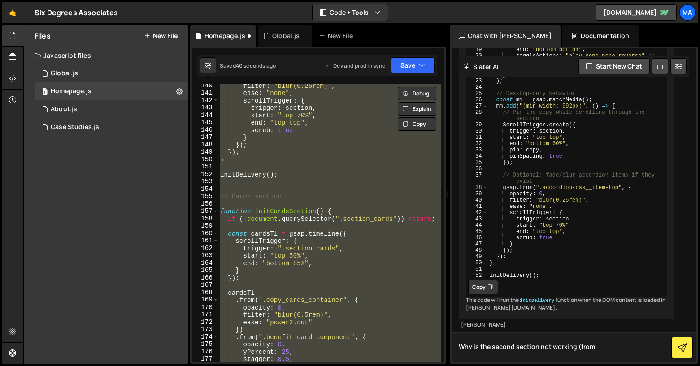
click at [603, 349] on textarea "Why is the second section not working (from" at bounding box center [573, 347] width 245 height 30
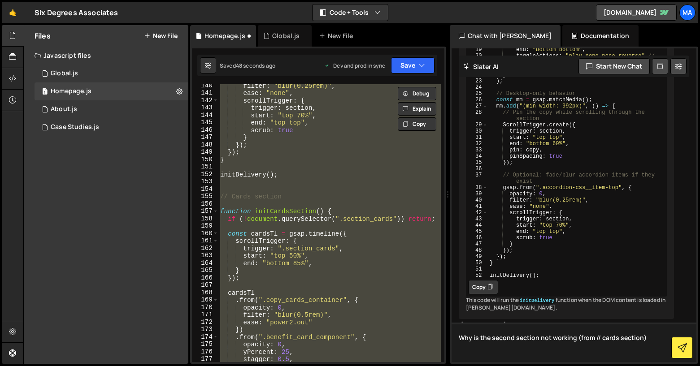
paste textarea "// Requires GSAP + ScrollTrigger gsap.registerPlugin(ScrollTrigger); function i…"
type textarea "Why is the second section not working (from // cards section) // Requires GSAP …"
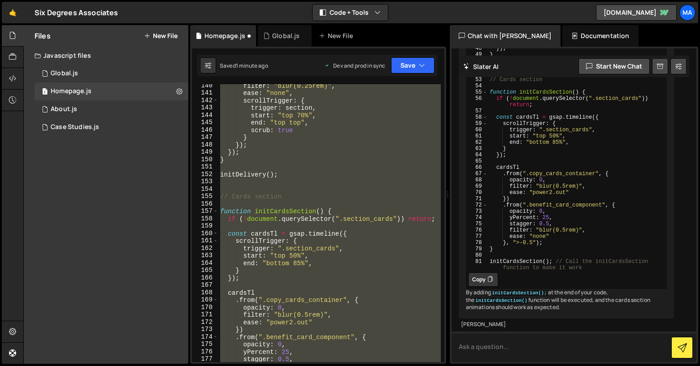
scroll to position [12261, 0]
click at [341, 169] on div "filter : "blur(0.25rem)" , ease : "none" , scrollTrigger : { trigger : section …" at bounding box center [329, 223] width 222 height 278
click at [320, 199] on div "filter : "blur(0.25rem)" , ease : "none" , scrollTrigger : { trigger : section …" at bounding box center [329, 223] width 222 height 278
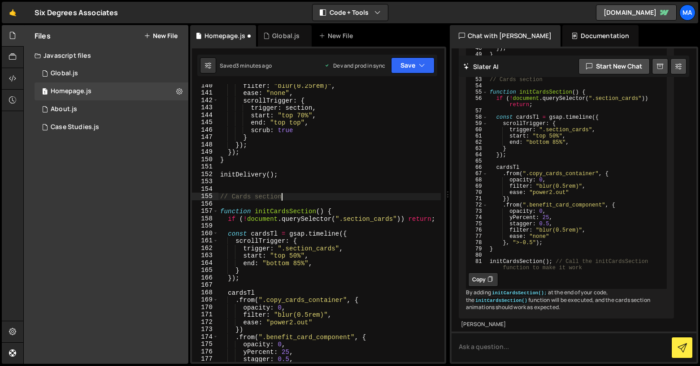
type textarea "initPolaroidSection();"
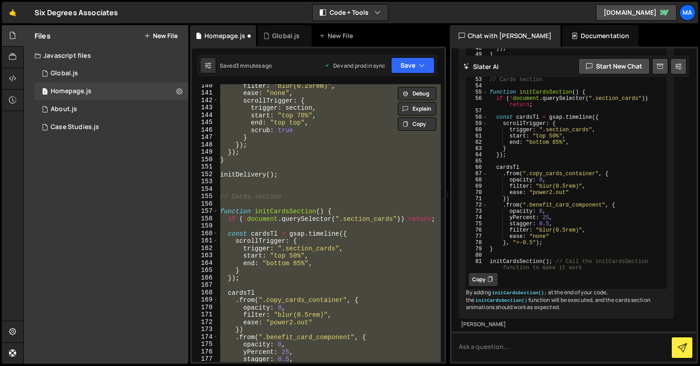
paste textarea
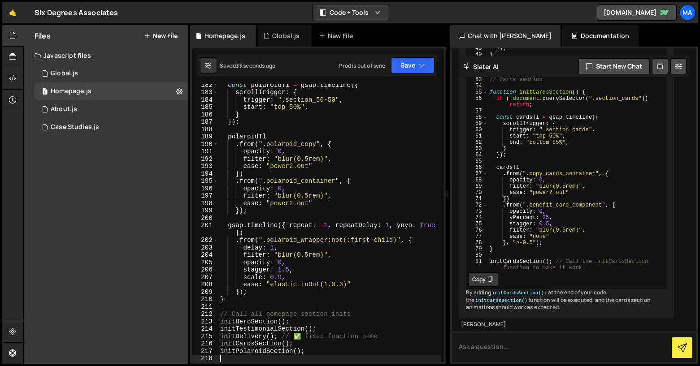
click at [277, 256] on div "const polaroidTl = gsap . timeline ({ scrollTrigger : { trigger : ".section_50-…" at bounding box center [329, 227] width 222 height 293
click at [422, 65] on icon "button" at bounding box center [422, 65] width 6 height 9
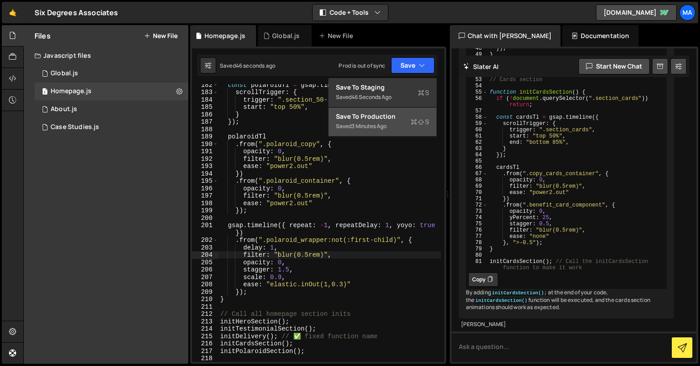
click at [402, 120] on div "Save to Production S" at bounding box center [382, 116] width 93 height 9
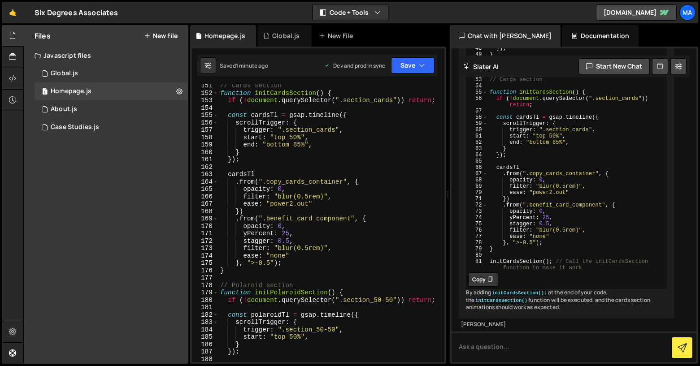
scroll to position [1186, 0]
click at [306, 181] on div "// Cards section function initCardsSection ( ) { if ( ! document . querySelecto…" at bounding box center [329, 228] width 222 height 293
type textarea "initPolaroidSection();"
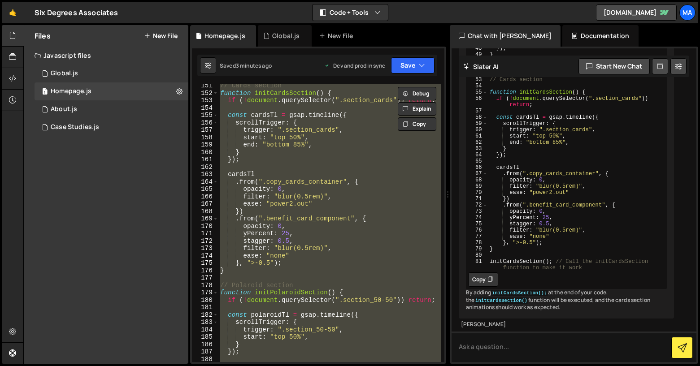
paste textarea
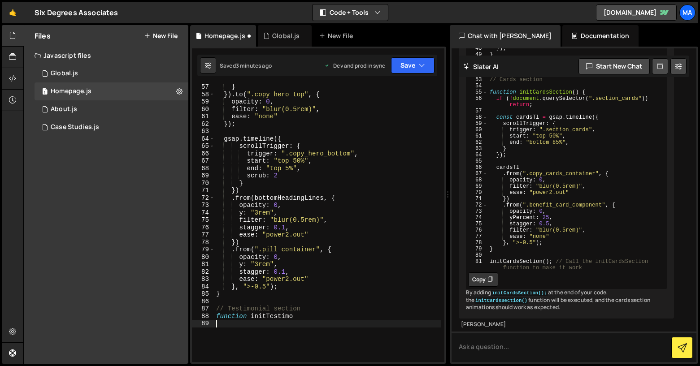
scroll to position [462, 0]
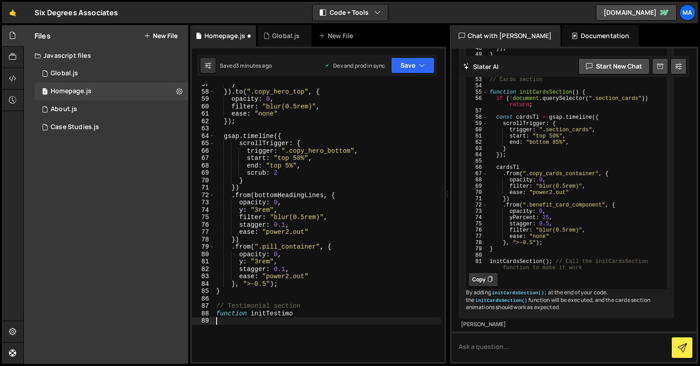
click at [345, 135] on div "} }) . to ( ".copy_hero_top" , { opacity : 0 , filter : "blur(0.5rem)" , ease :…" at bounding box center [327, 227] width 226 height 293
type textarea "function initTestimo"
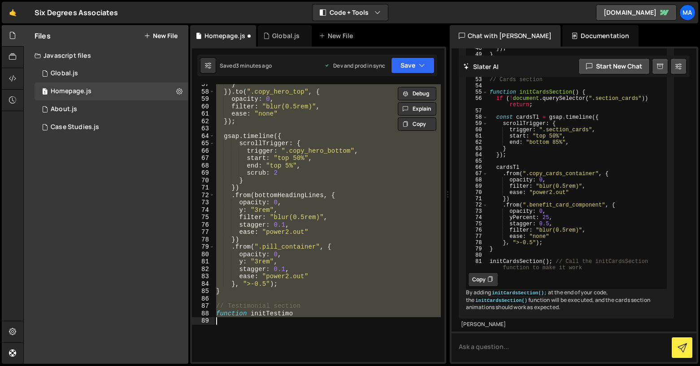
paste textarea
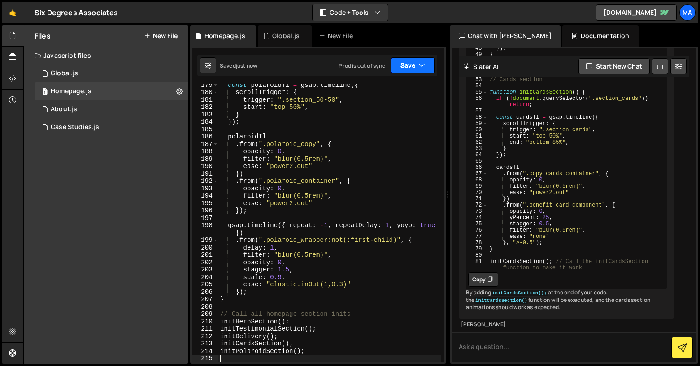
click at [406, 71] on button "Save" at bounding box center [412, 65] width 43 height 16
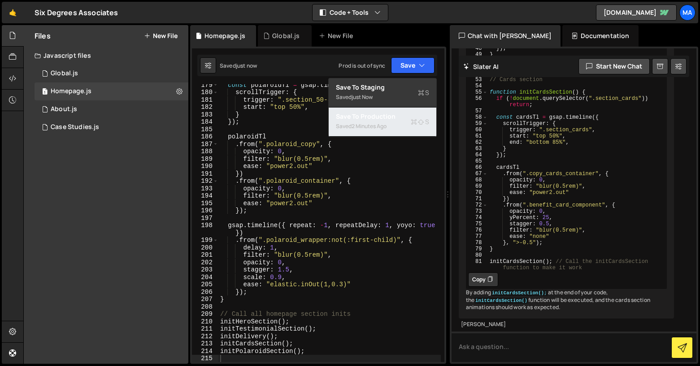
click at [391, 117] on div "Save to Production S" at bounding box center [382, 116] width 93 height 9
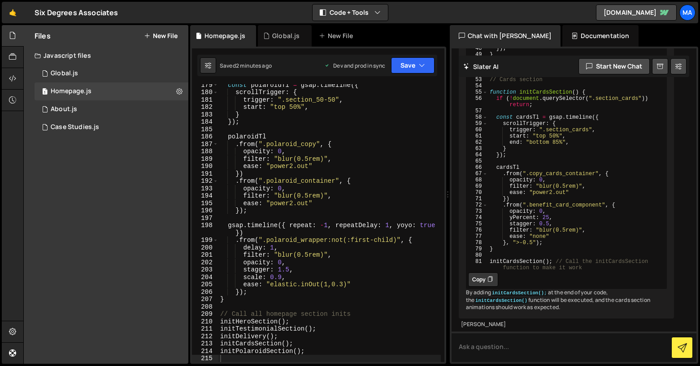
click at [289, 286] on div "const polaroidTl = gsap . timeline ({ scrollTrigger : { trigger : ".section_50-…" at bounding box center [329, 227] width 222 height 293
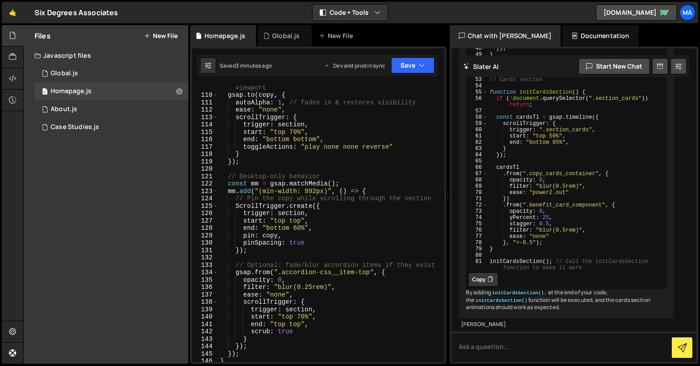
scroll to position [868, 0]
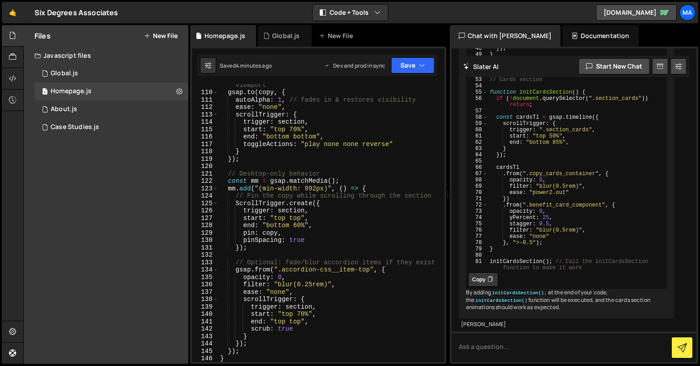
click at [344, 160] on div "// Fade in the copy when the section enters the viewport gsap . to ( copy , { a…" at bounding box center [329, 224] width 222 height 300
type textarea "initPolaroidSection();"
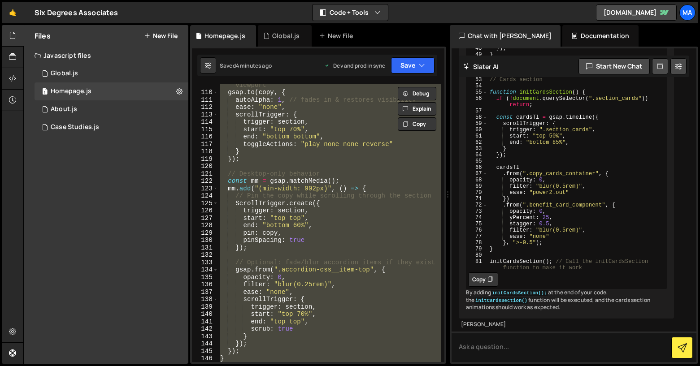
paste textarea
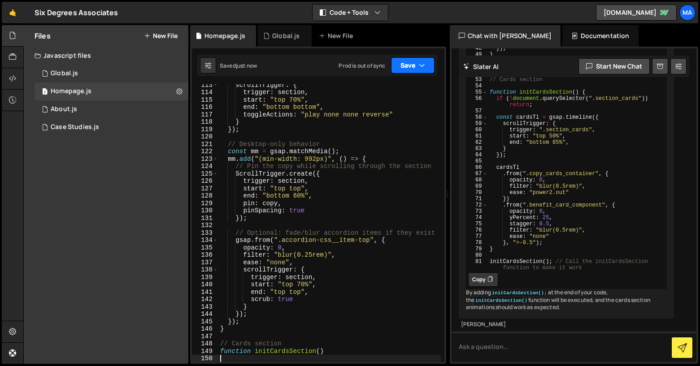
click at [421, 69] on icon "button" at bounding box center [422, 65] width 6 height 9
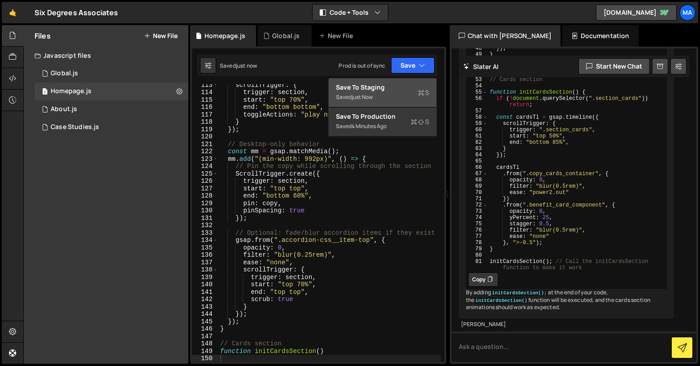
click at [404, 88] on div "Save to Staging S" at bounding box center [382, 87] width 93 height 9
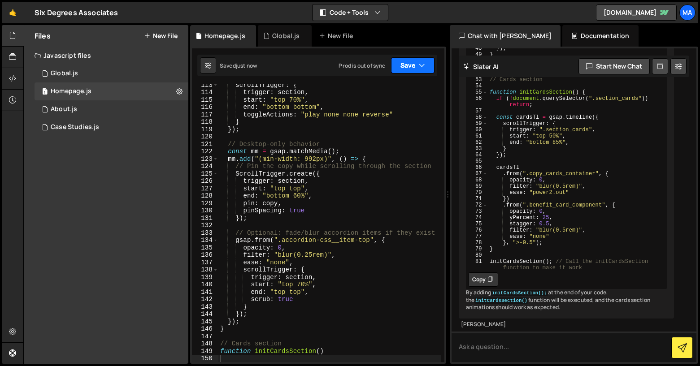
click at [425, 57] on div "Saved just now Prod is out of sync Upgrade to Edit Save Save to Staging S Saved…" at bounding box center [317, 66] width 240 height 22
drag, startPoint x: 421, startPoint y: 62, endPoint x: 413, endPoint y: 79, distance: 19.1
click at [420, 62] on icon "button" at bounding box center [422, 65] width 6 height 9
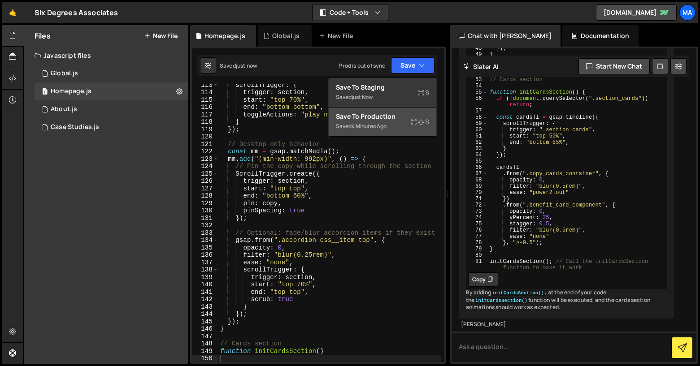
click at [385, 124] on div "4 minutes ago" at bounding box center [368, 126] width 35 height 8
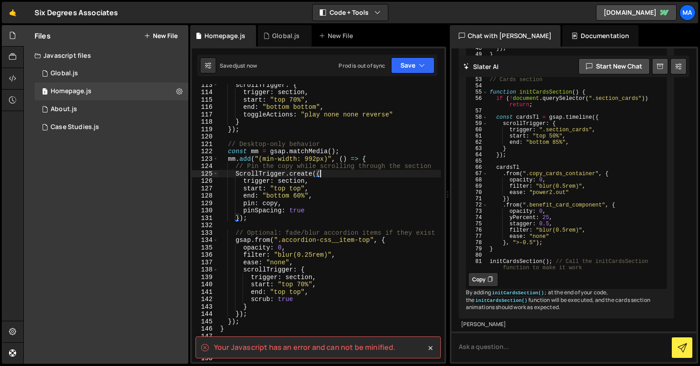
click at [335, 173] on div "scrollTrigger : { trigger : section , start : "top 70%" , end : "bottom bottom"…" at bounding box center [329, 227] width 222 height 293
click at [324, 186] on div "scrollTrigger : { trigger : section , start : "top 70%" , end : "bottom bottom"…" at bounding box center [329, 227] width 222 height 293
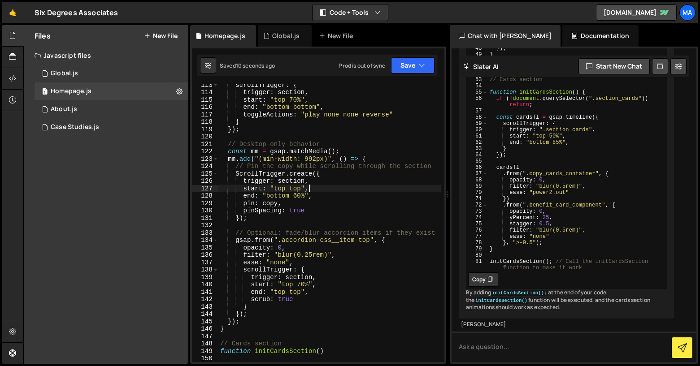
type textarea "function initCardsSection()"
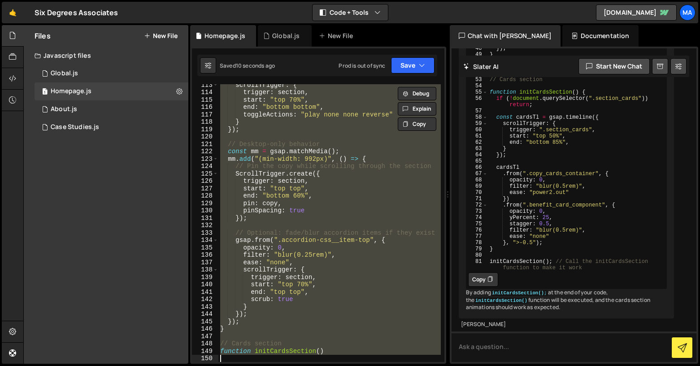
paste textarea
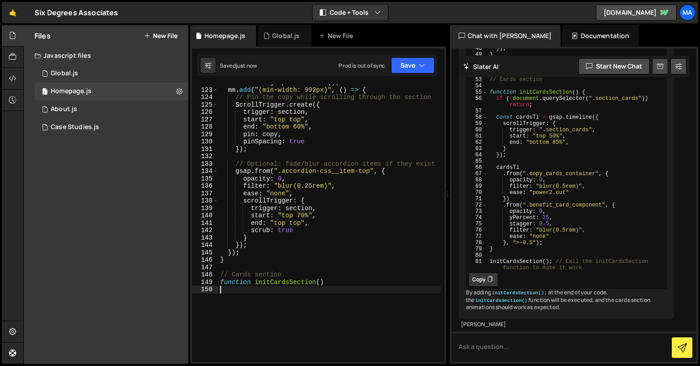
scroll to position [968, 0]
click at [413, 68] on button "Save" at bounding box center [412, 65] width 43 height 16
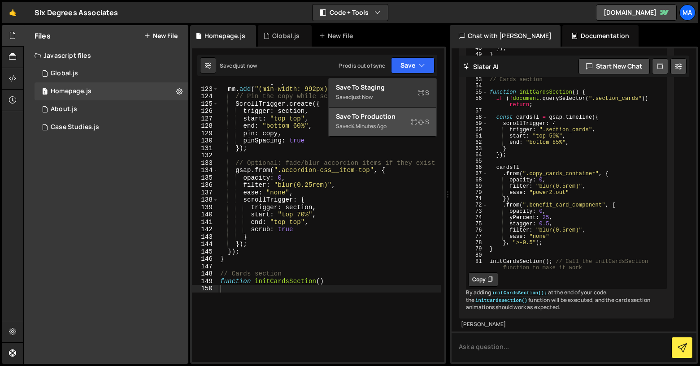
click at [390, 114] on div "Save to Production S" at bounding box center [382, 116] width 93 height 9
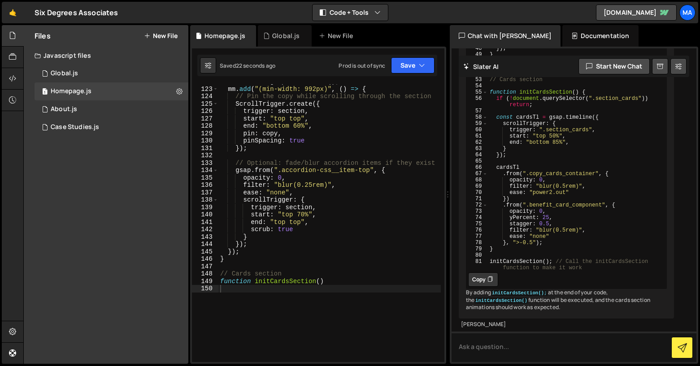
click at [334, 269] on div "const mm = gsap . matchMedia ( ) ; mm . add ( "(min-width: 992px)" , ( ) => { /…" at bounding box center [329, 224] width 222 height 293
type textarea "function initCardsSection()"
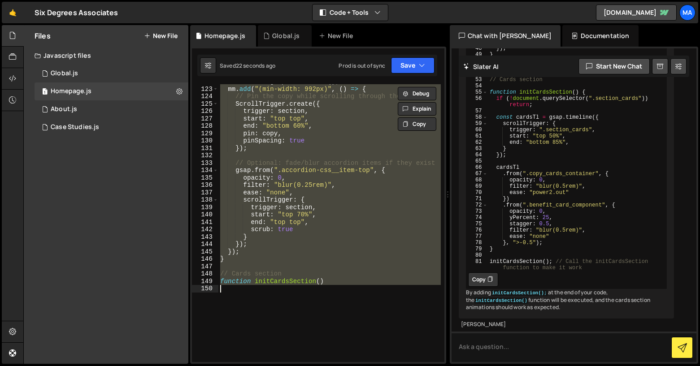
paste textarea
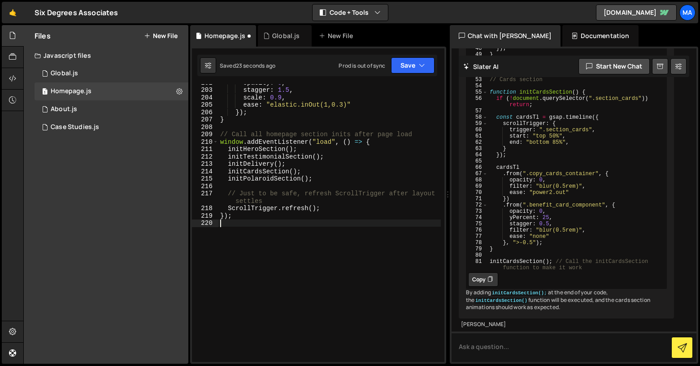
scroll to position [1566, 0]
click at [423, 60] on button "Save" at bounding box center [412, 65] width 43 height 16
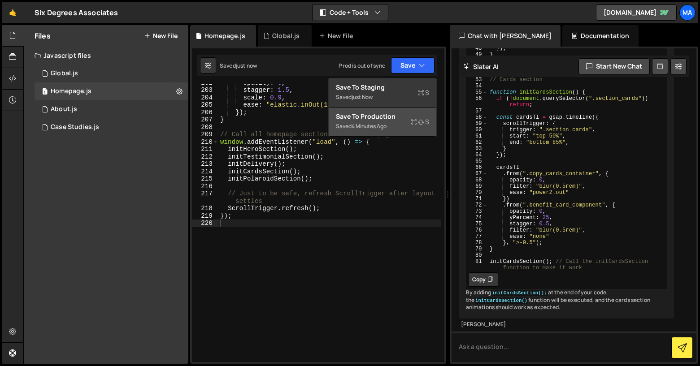
click at [395, 115] on div "Save to Production S" at bounding box center [382, 116] width 93 height 9
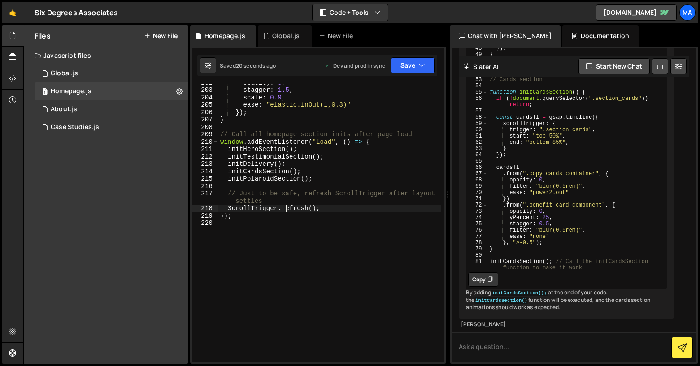
click at [287, 212] on div "opacity : 0 , stagger : 1.5 , scale : 0.9 , ease : "elastic.inOut(1,0.3)" }) ; …" at bounding box center [329, 225] width 222 height 293
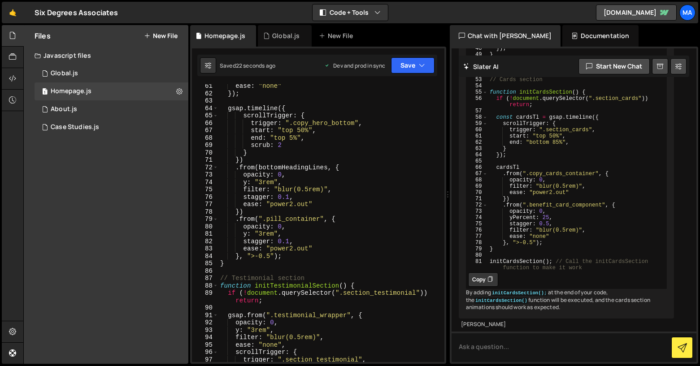
scroll to position [0, 0]
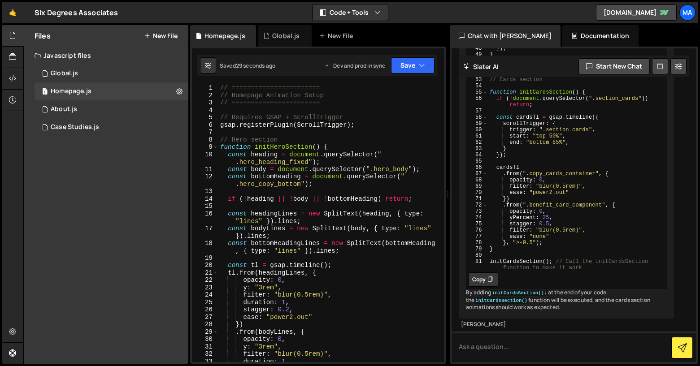
click at [353, 115] on div "// ======================= // Homepage Animation Setup // =====================…" at bounding box center [329, 230] width 222 height 293
type textarea "});"
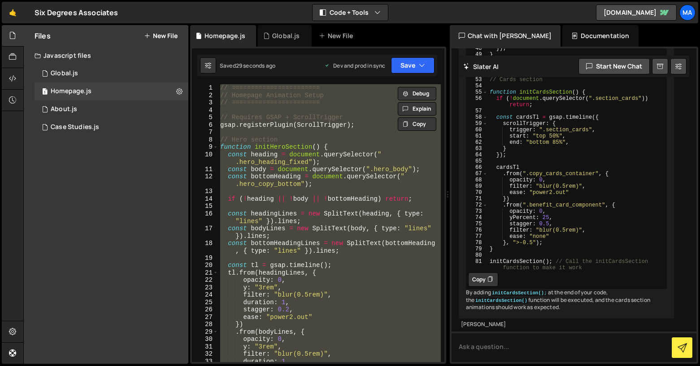
paste textarea
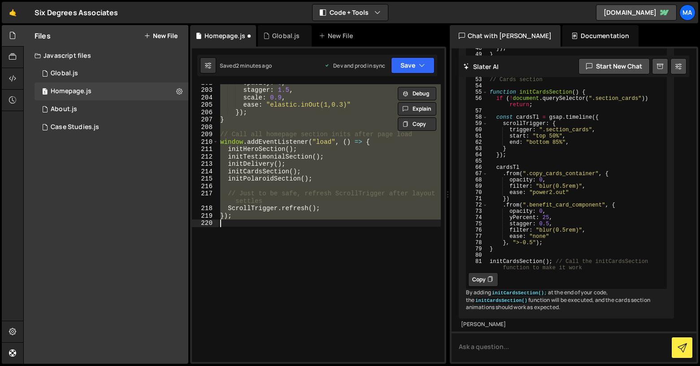
scroll to position [1566, 0]
type textarea "function initCardsSection()"
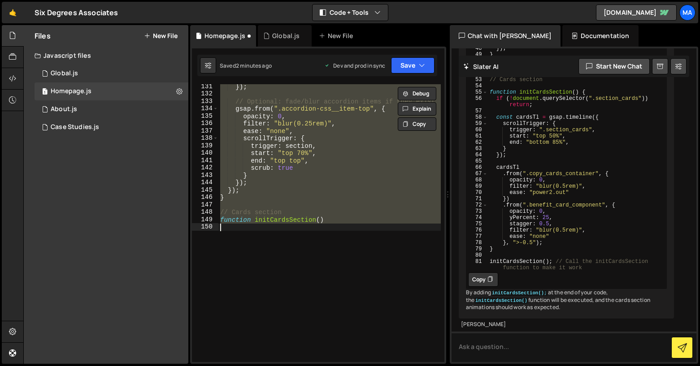
scroll to position [1030, 0]
click at [342, 259] on div "}) ; // Optional: fade/blur accordion items if they exist gsap . from ( ".accor…" at bounding box center [329, 223] width 222 height 278
type textarea "initPolaroidSection();"
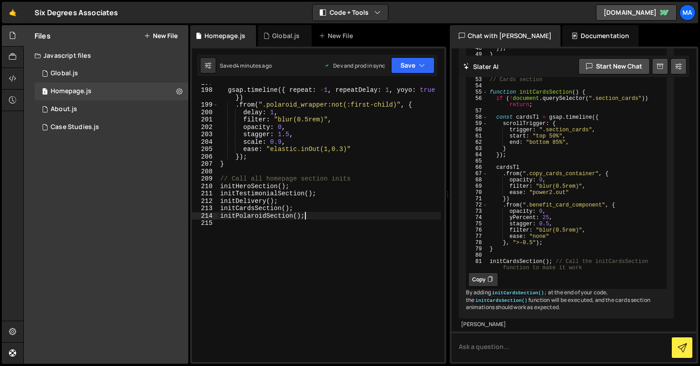
click at [342, 214] on div "gsap . timeline ({ repeat : - 1 , repeatDelay : 1 , yoyo : true }) . from ( ".p…" at bounding box center [329, 225] width 222 height 293
type textarea "initPolaroidSection();"
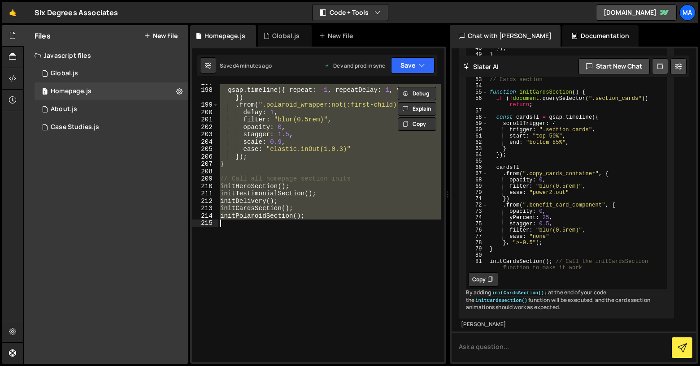
paste textarea
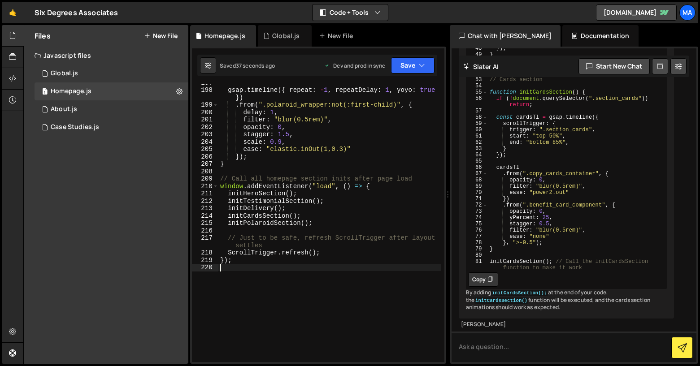
click at [322, 112] on div "gsap . timeline ({ repeat : - 1 , repeatDelay : 1 , yoyo : true }) . from ( ".p…" at bounding box center [329, 225] width 222 height 293
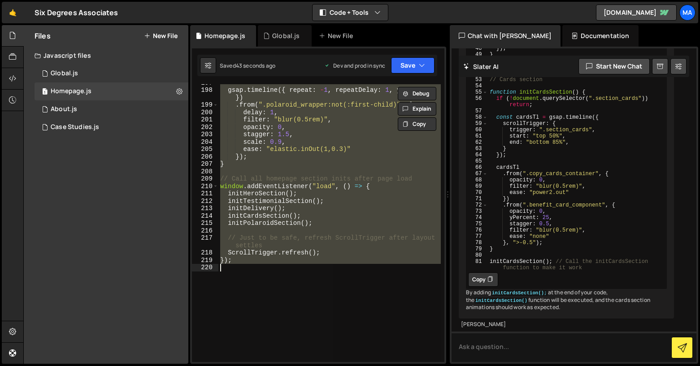
click at [355, 136] on div "gsap . timeline ({ repeat : - 1 , repeatDelay : 1 , yoyo : true }) . from ( ".p…" at bounding box center [329, 223] width 222 height 278
type textarea "});"
paste textarea
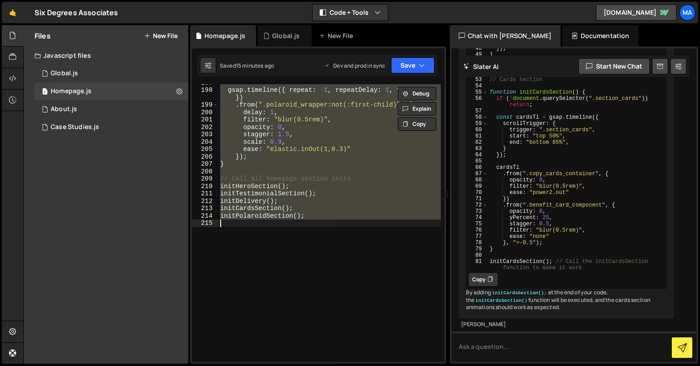
click at [356, 150] on div "gsap . timeline ({ repeat : - 1 , repeatDelay : 1 , yoyo : true }) . from ( ".p…" at bounding box center [329, 223] width 222 height 278
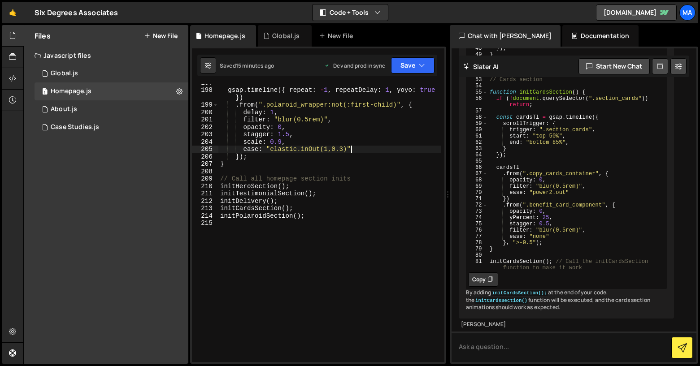
type textarea "initPolaroidSection();"
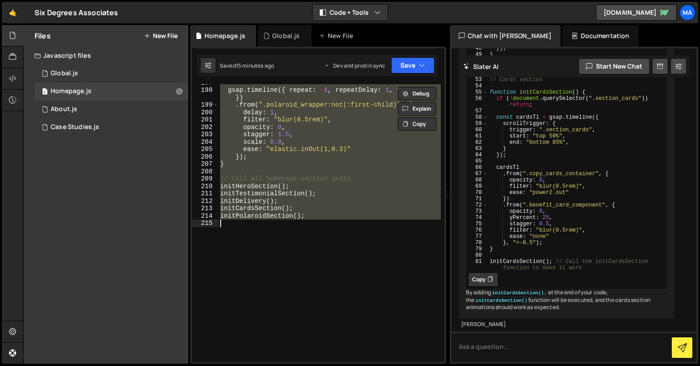
paste textarea
click at [375, 200] on div "gsap . timeline ({ repeat : - 1 , repeatDelay : 1 , yoyo : true }) . from ( ".p…" at bounding box center [329, 223] width 222 height 278
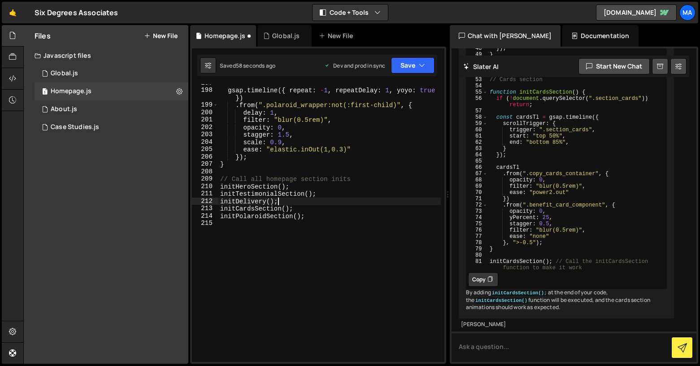
type textarea "initPolaroidSection();"
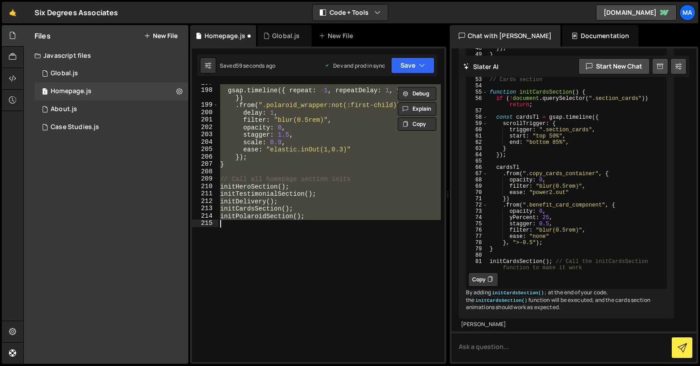
paste textarea
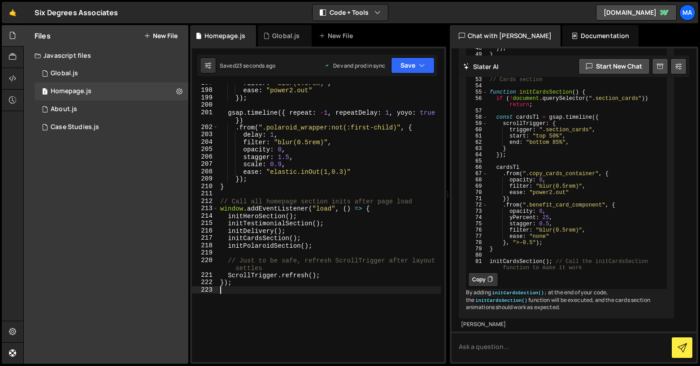
click at [346, 155] on div "filter : "blur(0.5rem)" , ease : "power2.out" }) ; gsap . timeline ({ repeat : …" at bounding box center [329, 225] width 222 height 293
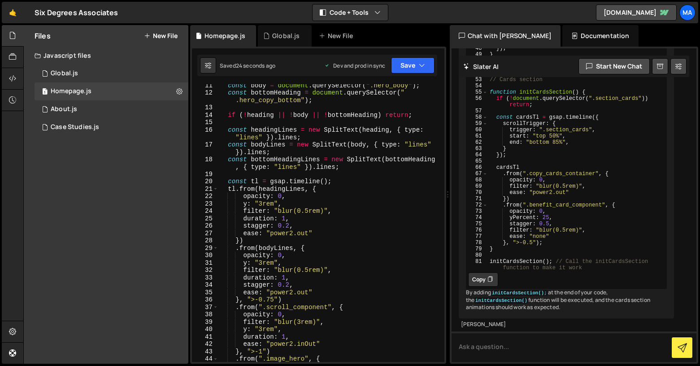
scroll to position [0, 0]
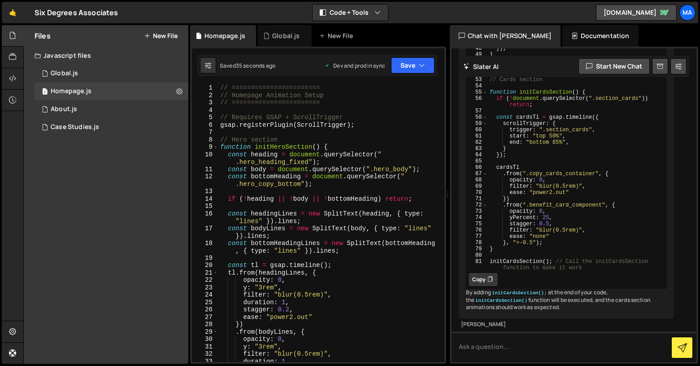
click at [366, 164] on div "// ======================= // Homepage Animation Setup // =====================…" at bounding box center [329, 230] width 222 height 293
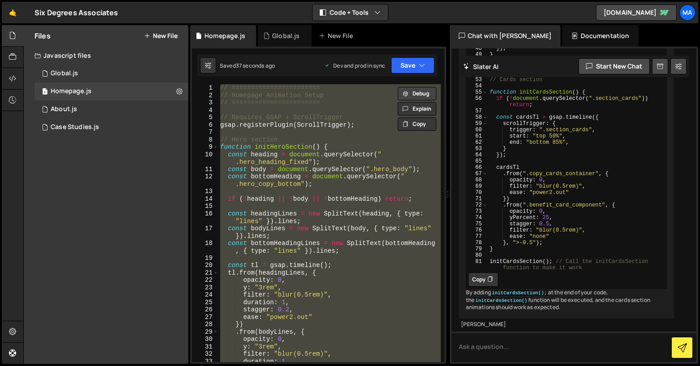
click at [424, 99] on button "Debug" at bounding box center [417, 93] width 39 height 13
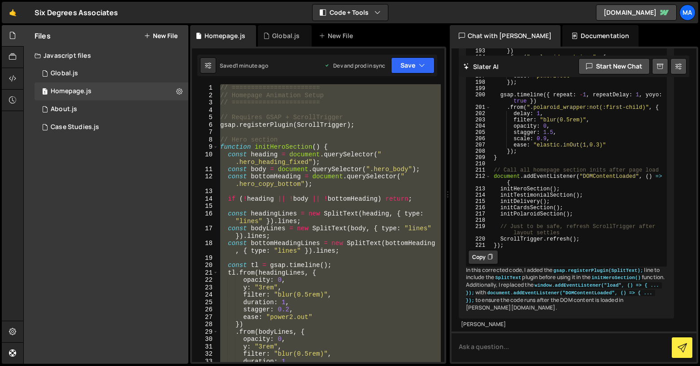
scroll to position [16191, 0]
click at [483, 250] on button "Copy" at bounding box center [483, 257] width 30 height 14
click at [281, 244] on div "// ======================= // Homepage Animation Setup // =====================…" at bounding box center [329, 223] width 222 height 278
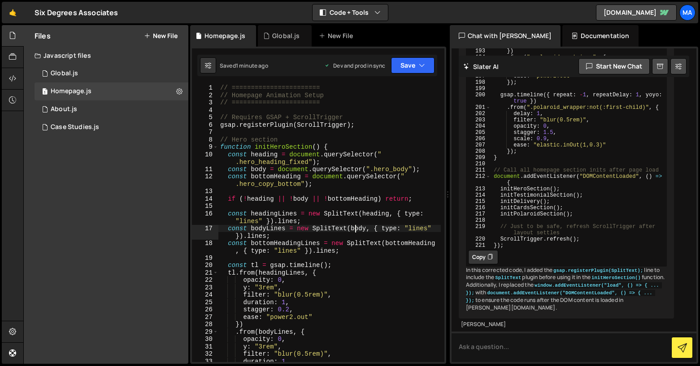
click at [354, 230] on div "// ======================= // Homepage Animation Setup // =====================…" at bounding box center [329, 230] width 222 height 293
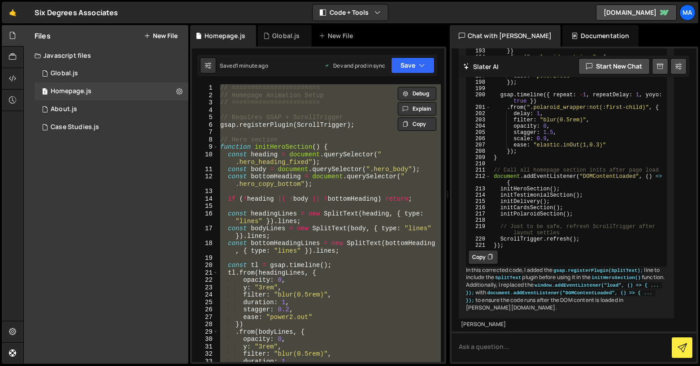
paste textarea
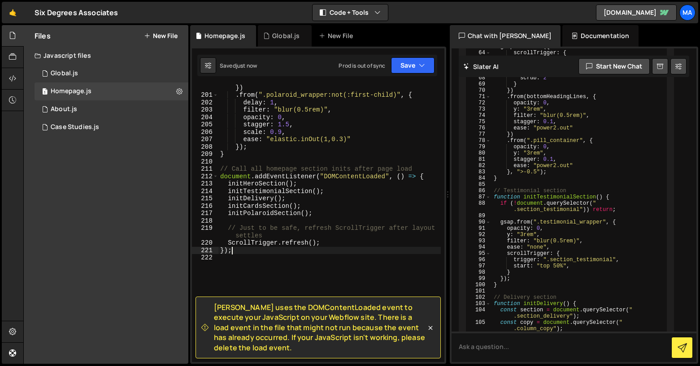
scroll to position [14693, 0]
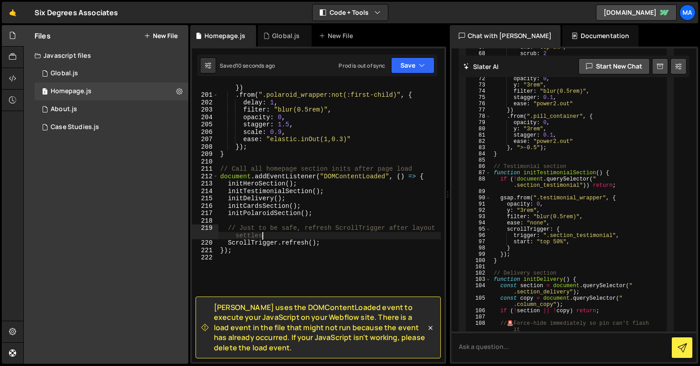
click at [315, 239] on div "gsap . timeline ({ repeat : - 1 , repeatDelay : 1 , yoyo : true }) . from ( ".p…" at bounding box center [329, 227] width 222 height 300
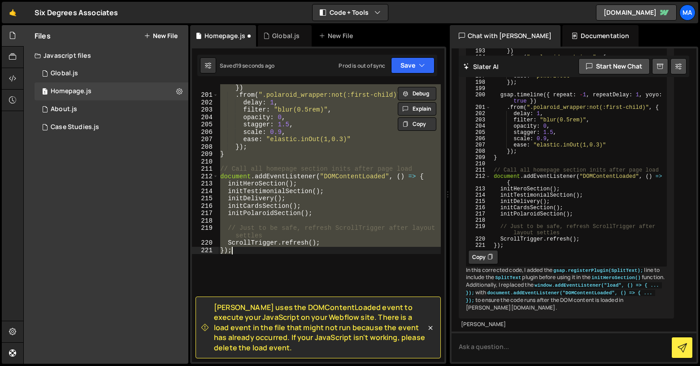
scroll to position [16191, 0]
click at [487, 253] on icon at bounding box center [489, 257] width 5 height 9
click at [292, 234] on div "gsap . timeline ({ repeat : - 1 , repeatDelay : 1 , yoyo : true }) . from ( ".p…" at bounding box center [329, 223] width 222 height 278
paste textarea
type textarea "});"
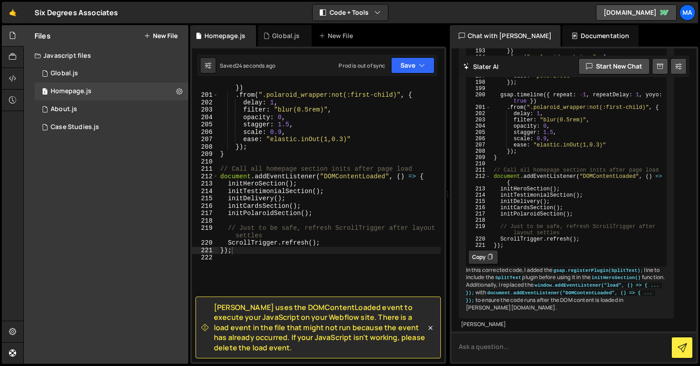
click at [495, 351] on textarea at bounding box center [573, 347] width 245 height 30
type textarea "Can you reove the domcontentloaded event"
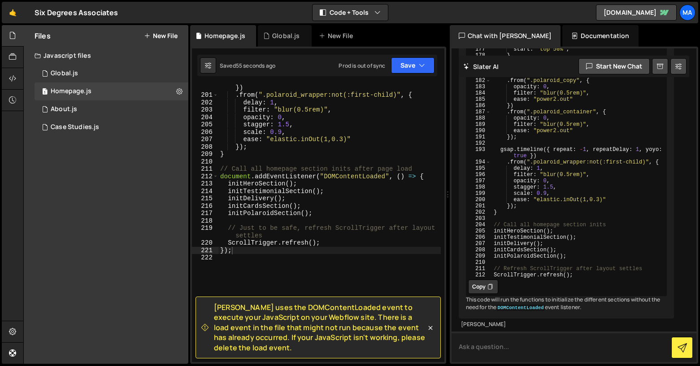
scroll to position [17766, 0]
click at [482, 280] on button "Copy" at bounding box center [483, 287] width 30 height 14
click at [308, 252] on div "gsap . timeline ({ repeat : - 1 , repeatDelay : 1 , yoyo : true }) . from ( ".p…" at bounding box center [329, 227] width 222 height 300
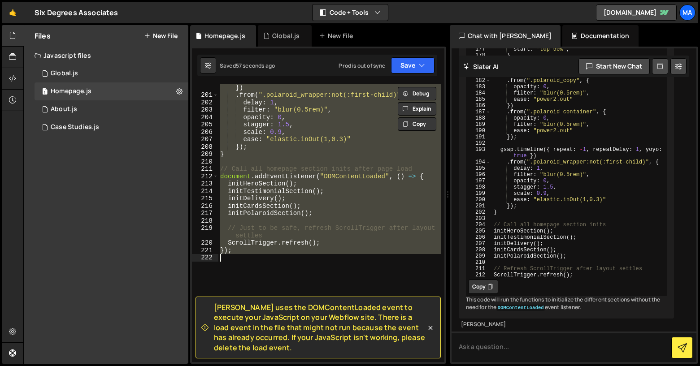
paste textarea "ScrollTrigger.refresh();"
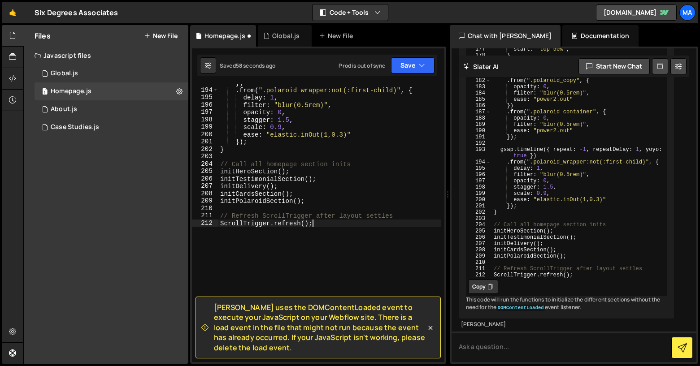
scroll to position [1500, 0]
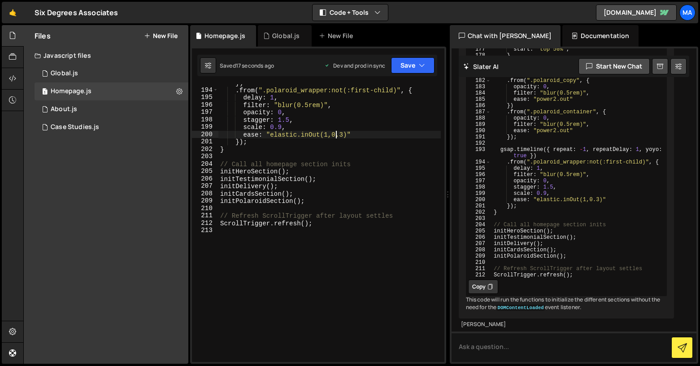
click at [336, 133] on div "gsap . timeline ({ repeat : - 1 , repeatDelay : 1 , yoyo : true }) . from ( ".p…" at bounding box center [329, 222] width 222 height 300
click at [378, 130] on div "gsap . timeline ({ repeat : - 1 , repeatDelay : 1 , yoyo : true }) . from ( ".p…" at bounding box center [329, 222] width 222 height 300
type textarea "ScrollTrigger.refresh();"
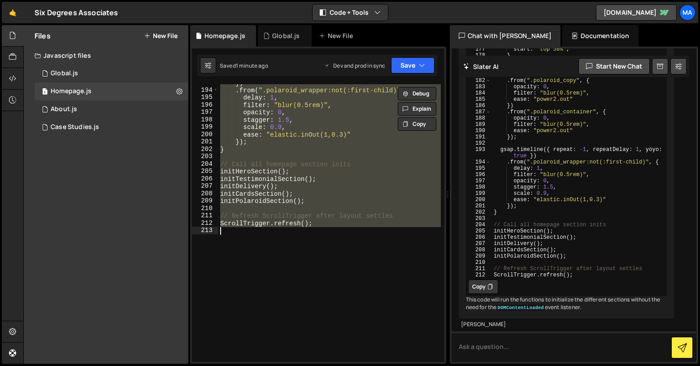
paste textarea
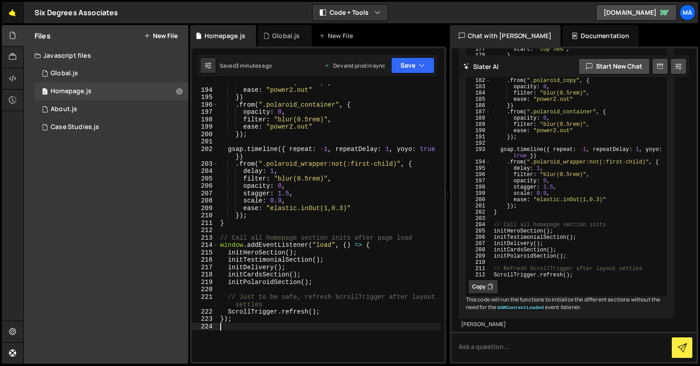
click at [12, 10] on link "🤙" at bounding box center [13, 13] width 22 height 22
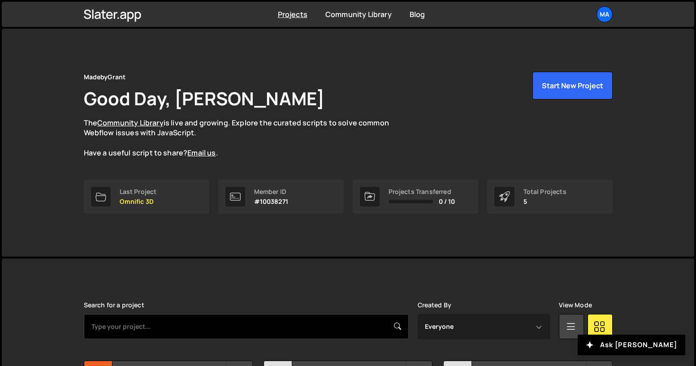
scroll to position [162, 0]
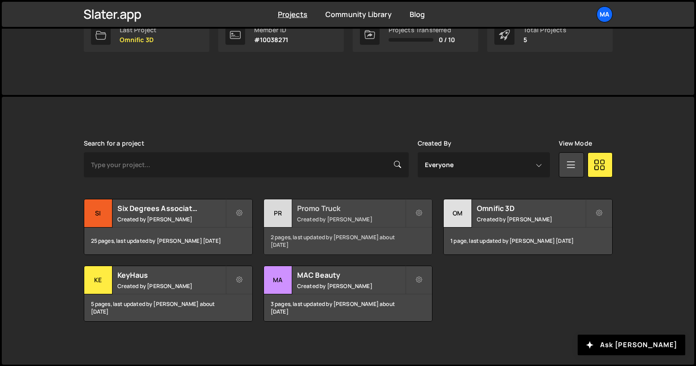
click at [315, 211] on h2 "Promo Truck" at bounding box center [351, 209] width 108 height 10
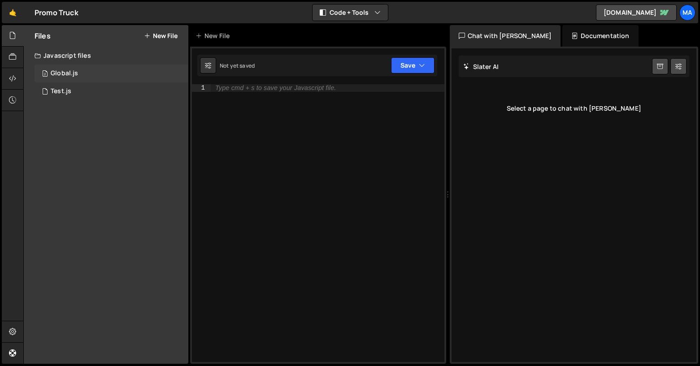
click at [65, 73] on div "Global.js" at bounding box center [64, 73] width 27 height 8
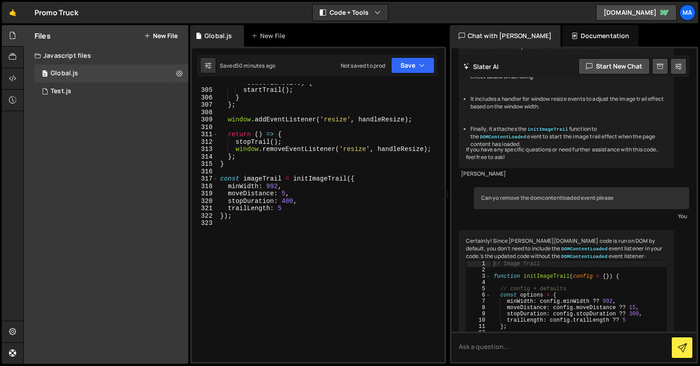
scroll to position [2557, 0]
click at [284, 191] on div "} else if ( window . innerWidth >= options . minWidth && ! state . isActive ) {…" at bounding box center [329, 222] width 222 height 300
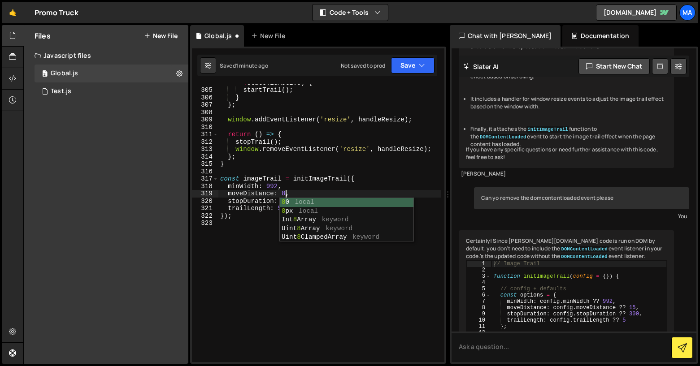
scroll to position [0, 4]
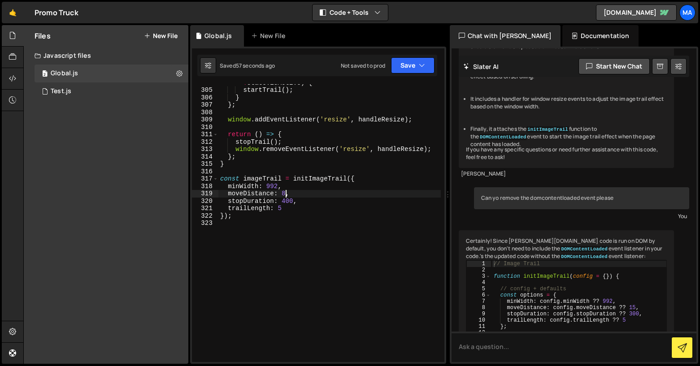
type textarea "moveDistance: 8,"
click at [8, 8] on link "🤙" at bounding box center [13, 13] width 22 height 22
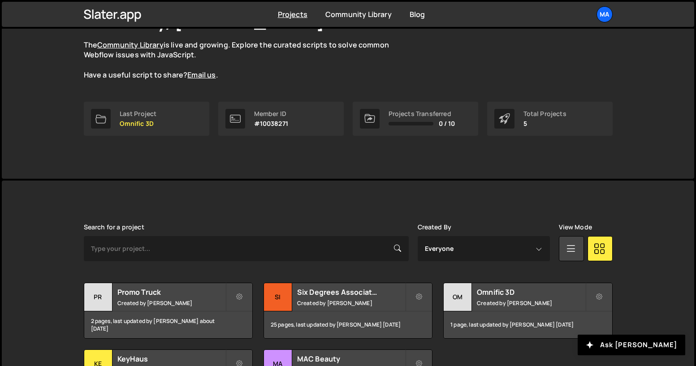
scroll to position [162, 0]
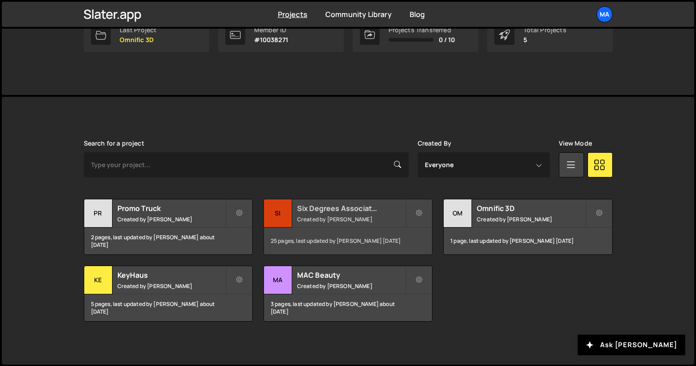
click at [330, 205] on h2 "Six Degrees Associates" at bounding box center [351, 209] width 108 height 10
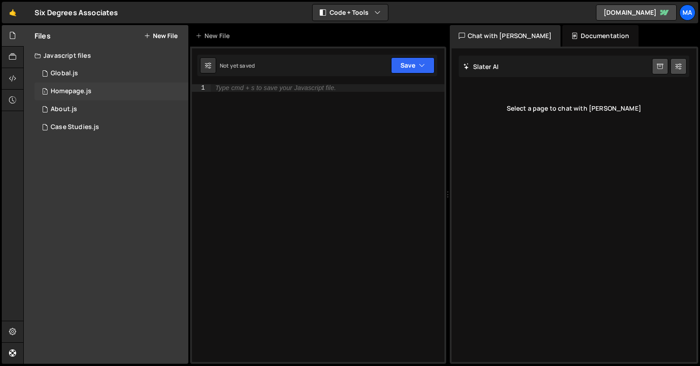
click at [112, 90] on div "1 Homepage.js 0" at bounding box center [112, 91] width 154 height 18
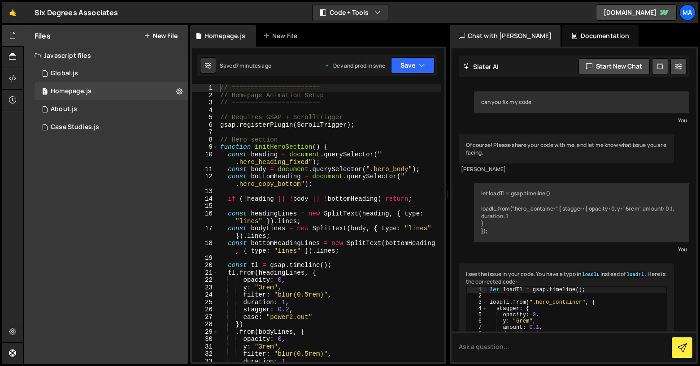
drag, startPoint x: 235, startPoint y: 115, endPoint x: 291, endPoint y: 111, distance: 55.7
click at [235, 115] on div "// ======================= // Homepage Animation Setup // =====================…" at bounding box center [329, 230] width 222 height 293
type textarea "});"
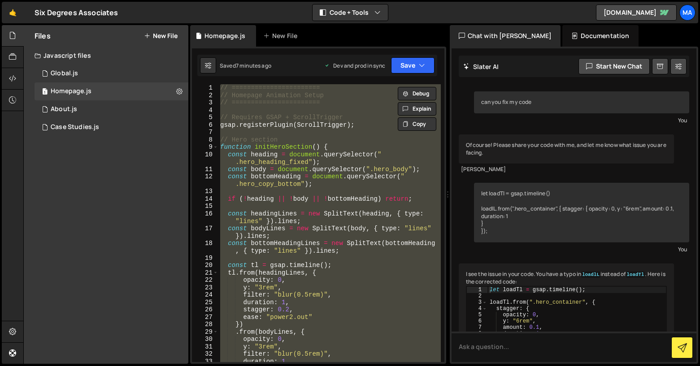
scroll to position [12072, 0]
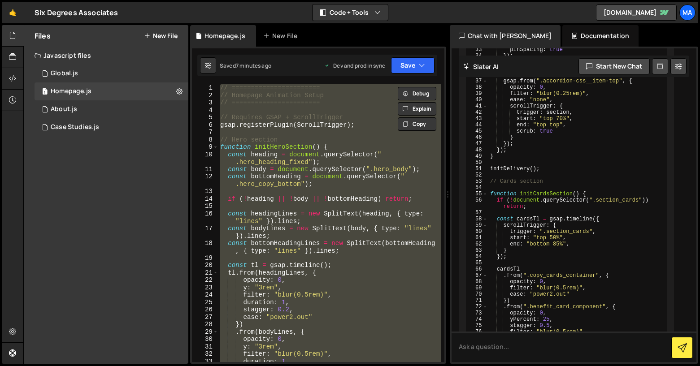
paste textarea
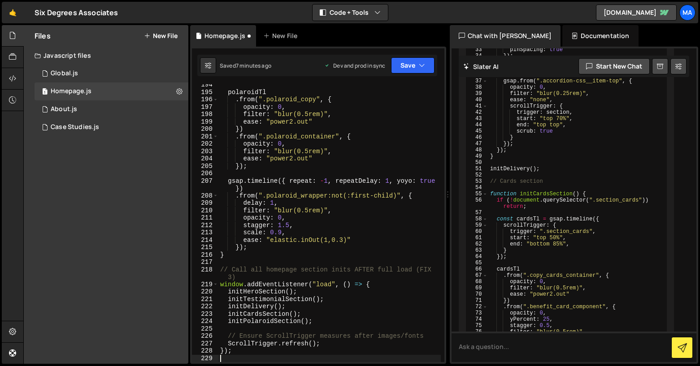
scroll to position [1512, 0]
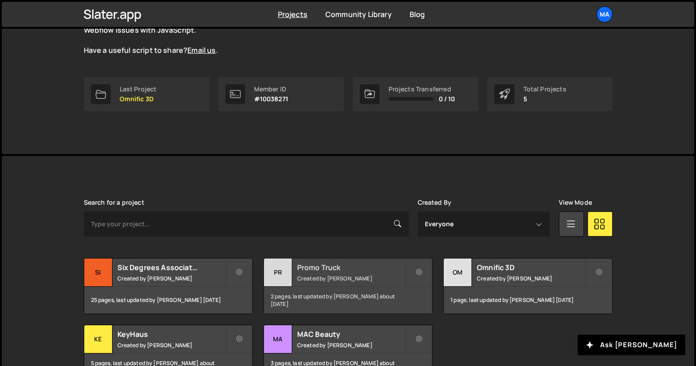
scroll to position [162, 0]
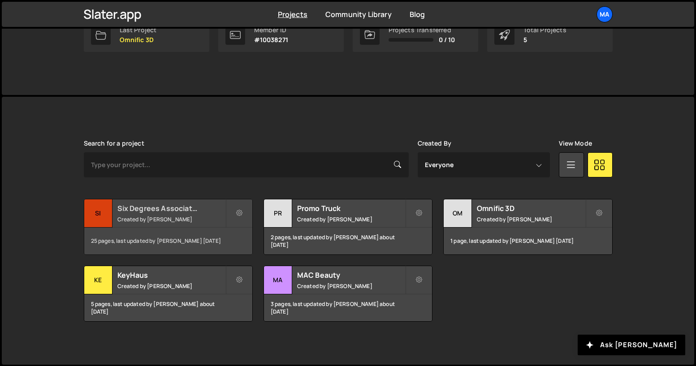
click at [177, 213] on div "Six Degrees Associates Created by [PERSON_NAME]" at bounding box center [168, 213] width 168 height 28
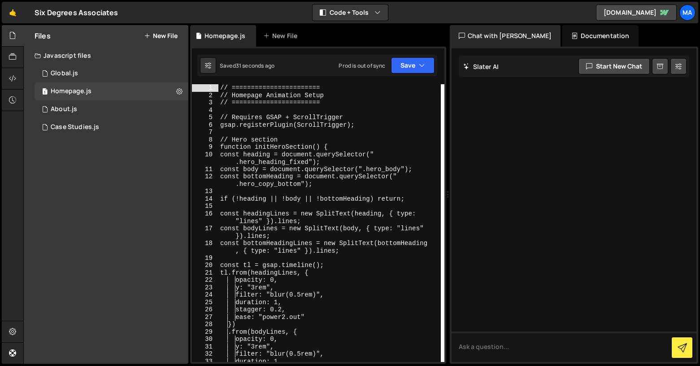
click at [359, 159] on div "// ======================= // Homepage Animation Setup // =====================…" at bounding box center [329, 230] width 222 height 293
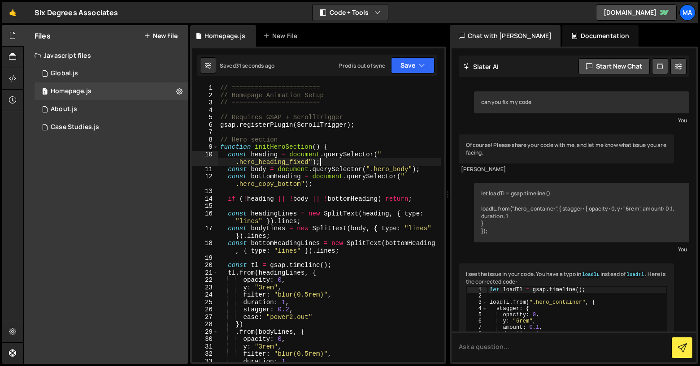
type textarea "});"
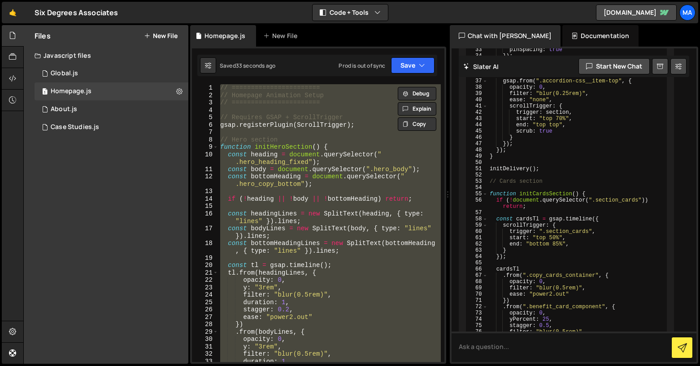
scroll to position [12072, 0]
drag, startPoint x: 417, startPoint y: 98, endPoint x: 378, endPoint y: 30, distance: 78.7
click at [417, 98] on button "Debug" at bounding box center [417, 93] width 39 height 13
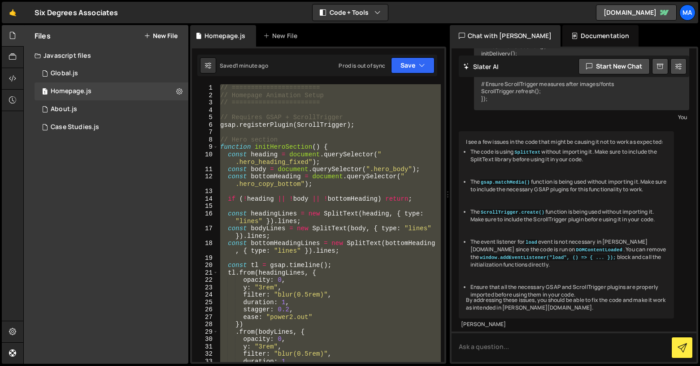
click at [575, 247] on code "DOMContentLoaded" at bounding box center [599, 250] width 48 height 6
click at [523, 351] on textarea at bounding box center [573, 347] width 245 height 30
type textarea "Can you supply a better fixed code"
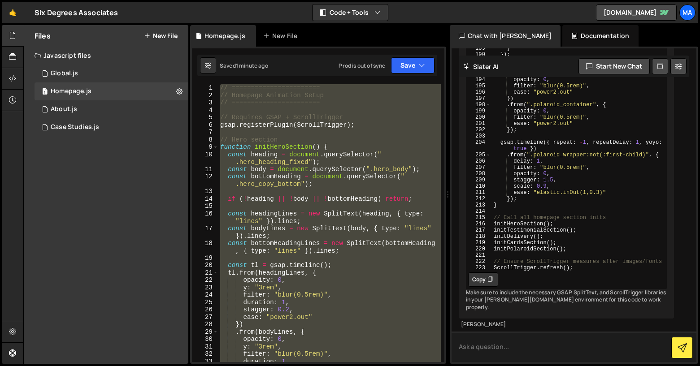
scroll to position [21424, 0]
click at [480, 275] on button "Copy" at bounding box center [483, 280] width 30 height 14
click at [336, 292] on div "// ======================= // Homepage Animation Setup // =====================…" at bounding box center [329, 223] width 222 height 278
paste textarea "ScrollTrigger.refresh();"
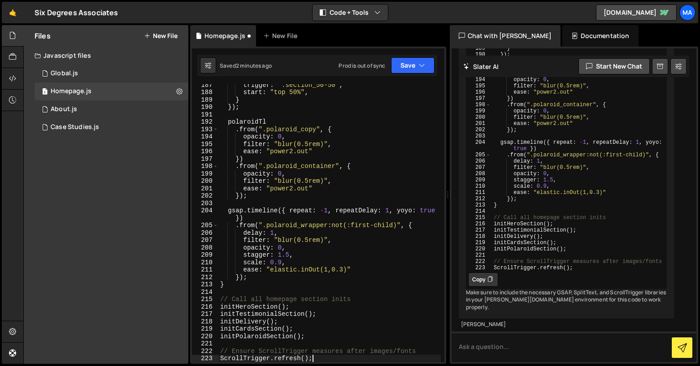
scroll to position [1460, 0]
click at [484, 274] on button "Copy" at bounding box center [483, 280] width 30 height 14
click at [346, 281] on div "trigger : ".section_50-50" , start : "top 50%" , } }) ; polaroidTl . from ( ".p…" at bounding box center [329, 227] width 222 height 293
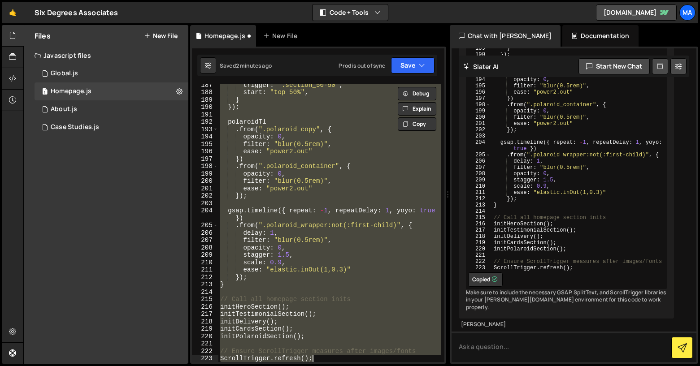
paste textarea
type textarea "ScrollTrigger.refresh();"
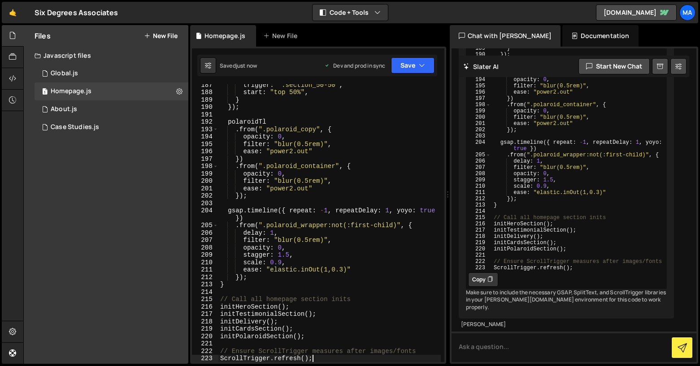
click at [404, 116] on div "trigger : ".section_50-50" , start : "top 50%" , } }) ; polaroidTl . from ( ".p…" at bounding box center [329, 227] width 222 height 293
click at [372, 126] on div "trigger : ".section_50-50" , start : "top 50%" , } }) ; polaroidTl . from ( ".p…" at bounding box center [329, 227] width 222 height 293
type textarea "ScrollTrigger.refresh();"
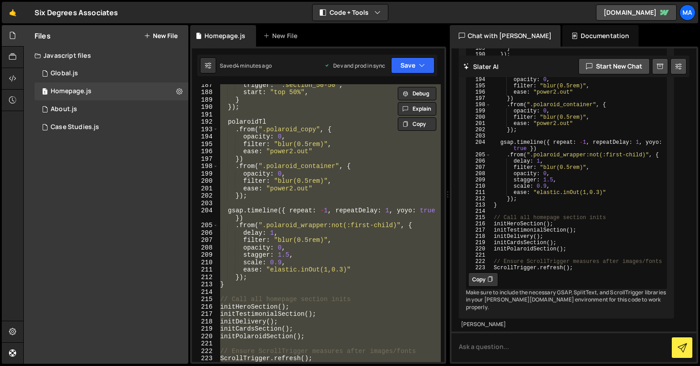
paste textarea
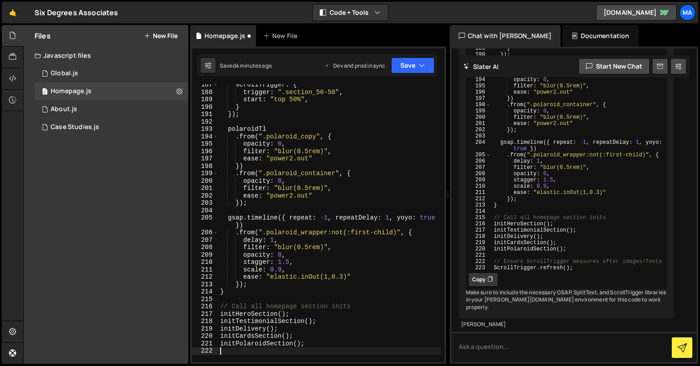
type textarea "ScrollTrigger.refresh();"
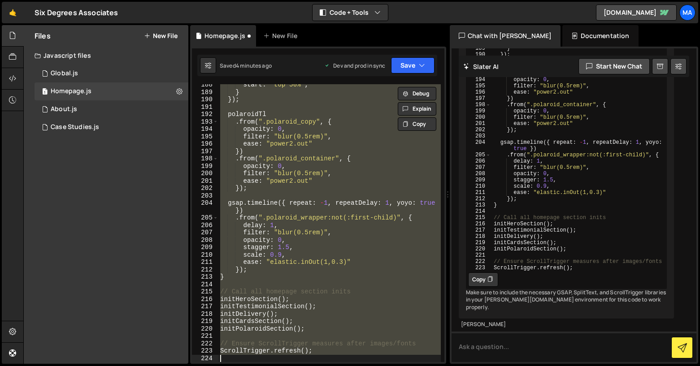
paste textarea
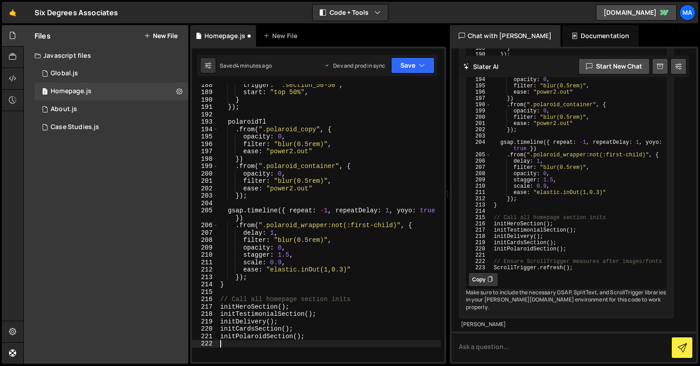
scroll to position [1453, 0]
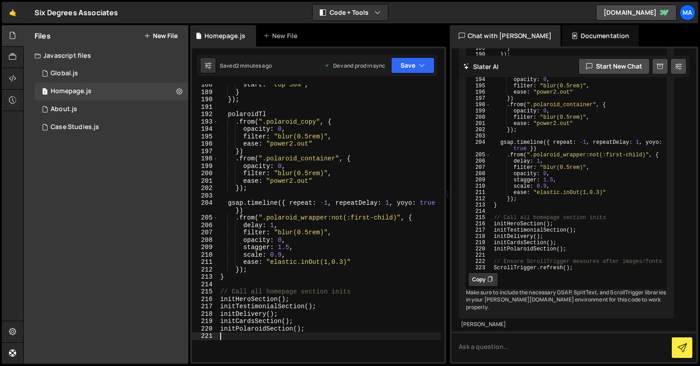
click at [396, 173] on div "start : "top 50%" , } }) ; polaroidTl . from ( ".polaroid_copy" , { opacity : 0…" at bounding box center [329, 227] width 222 height 293
type textarea "initPolaroidSection();"
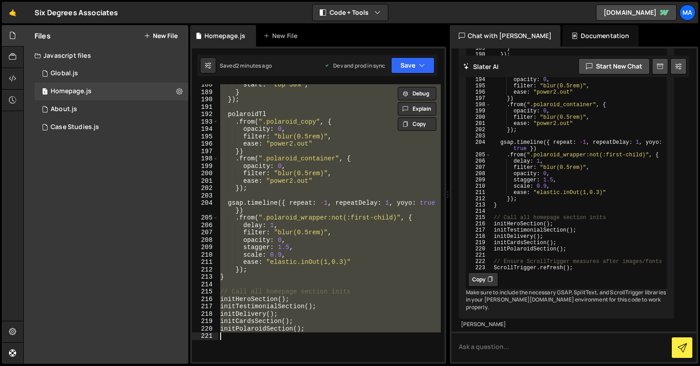
paste textarea
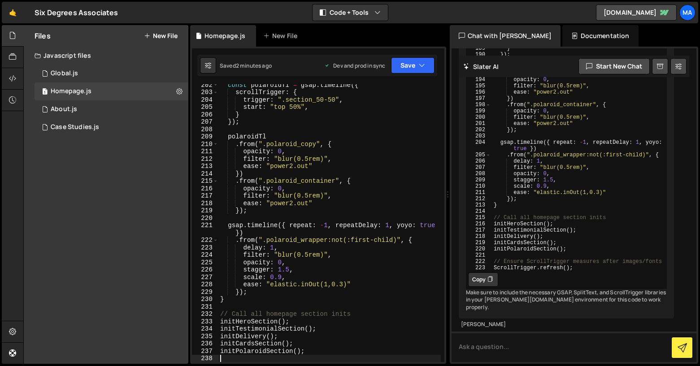
click at [363, 100] on div "const polaroidTl = gsap . timeline ({ scrollTrigger : { trigger : ".section_50-…" at bounding box center [329, 227] width 222 height 293
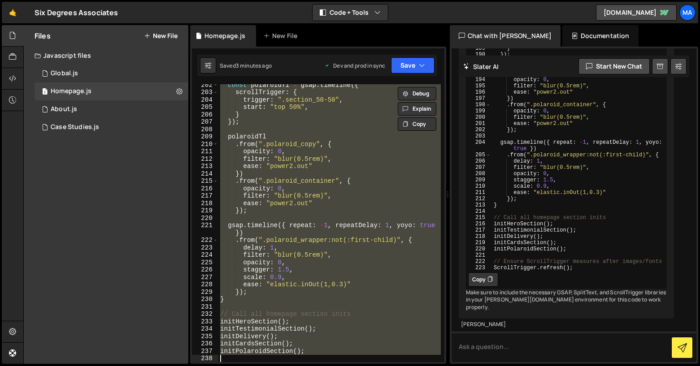
click at [286, 133] on div "const polaroidTl = gsap . timeline ({ scrollTrigger : { trigger : ".section_50-…" at bounding box center [329, 223] width 222 height 278
paste textarea "}"
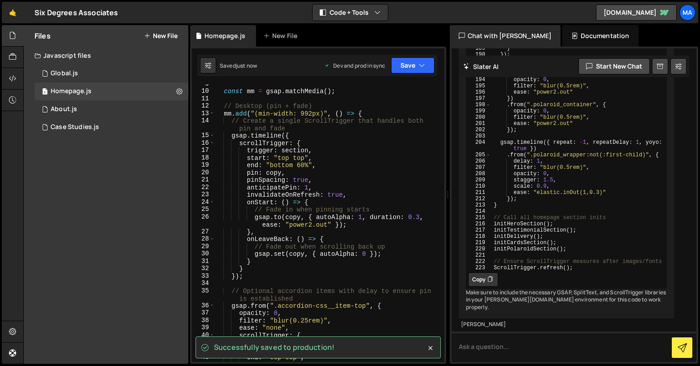
scroll to position [0, 0]
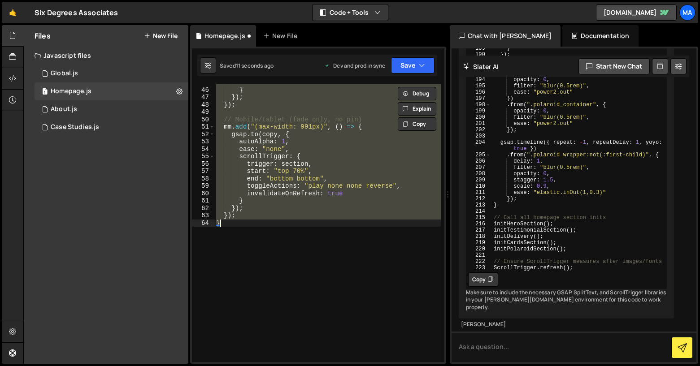
type textarea "initPolaroidSection();"
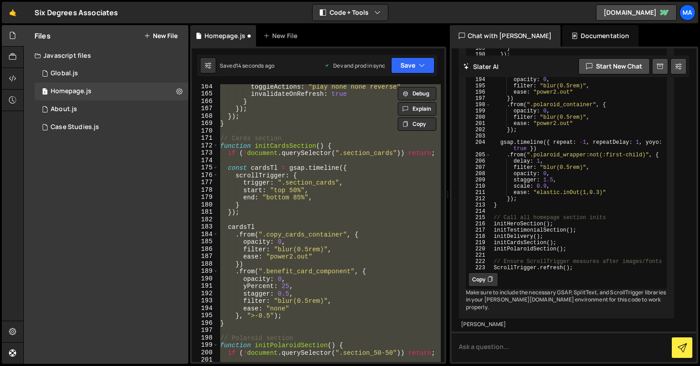
click at [283, 127] on div "toggleActions : "play none none reverse" , invalidateOnRefresh : true } }) ; })…" at bounding box center [329, 223] width 222 height 278
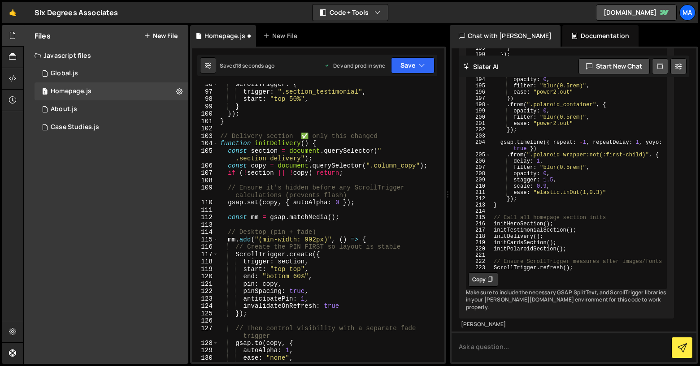
scroll to position [751, 0]
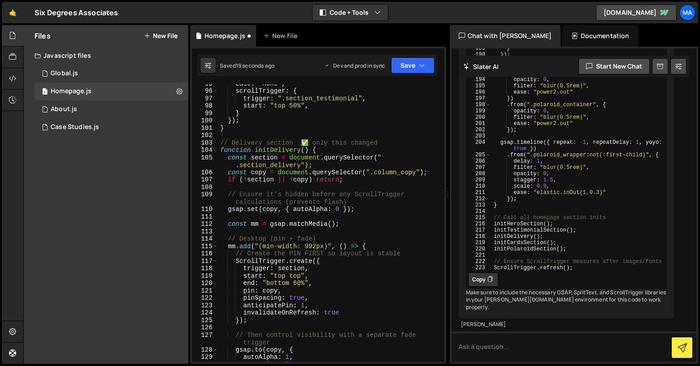
click at [220, 143] on div "ease : "none" , scrollTrigger : { trigger : ".section_testimonial" , start : "t…" at bounding box center [329, 226] width 222 height 293
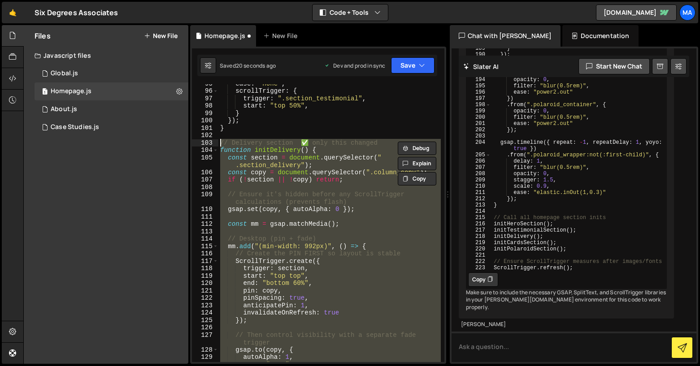
paste textarea "}"
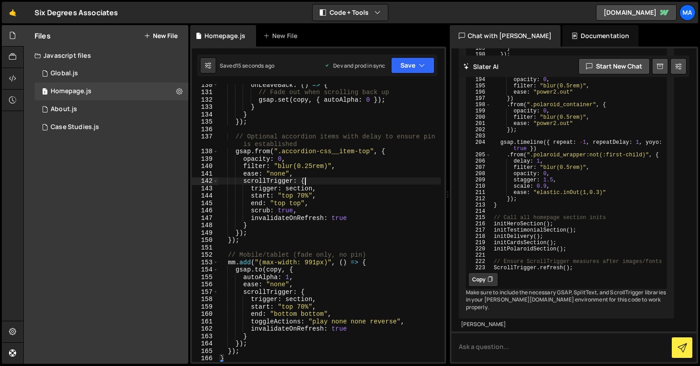
click at [358, 179] on div "onLeaveBack : ( ) => { // Fade out when scrolling back up gsap . set ( copy , {…" at bounding box center [329, 227] width 222 height 293
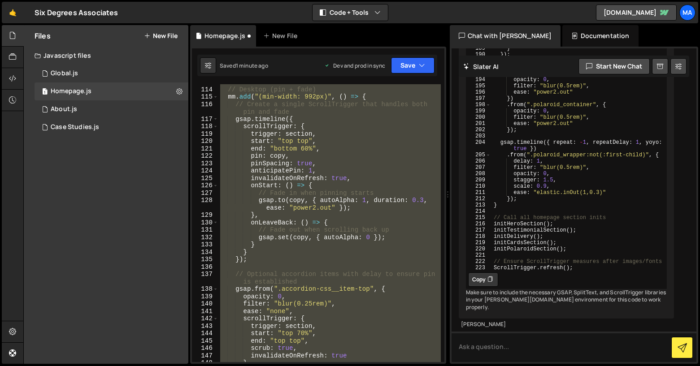
click at [292, 225] on div "// Desktop (pin + fade) mm . add ( "(min-width: 992px)" , ( ) => { // Create a …" at bounding box center [329, 223] width 222 height 278
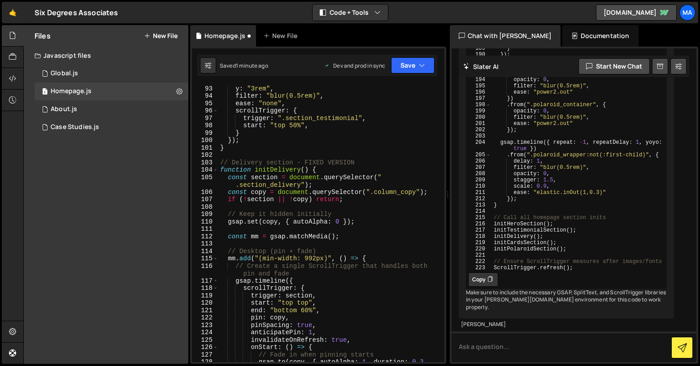
scroll to position [728, 0]
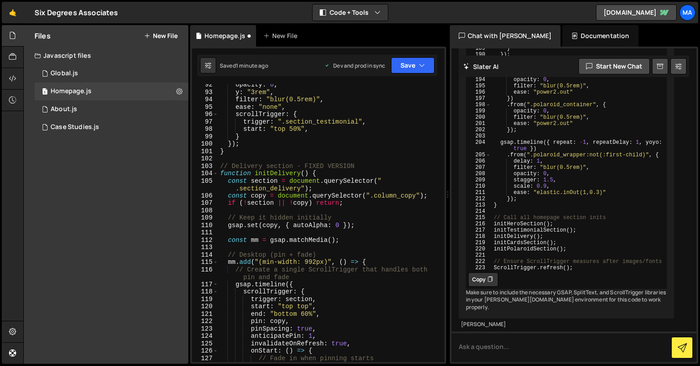
click at [220, 168] on div "opacity : 0 , y : "3rem" , filter : "blur(0.5rem)" , ease : "none" , scrollTrig…" at bounding box center [329, 231] width 222 height 300
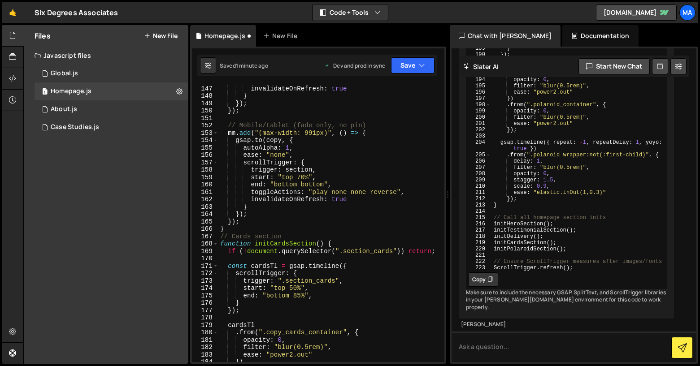
scroll to position [1169, 0]
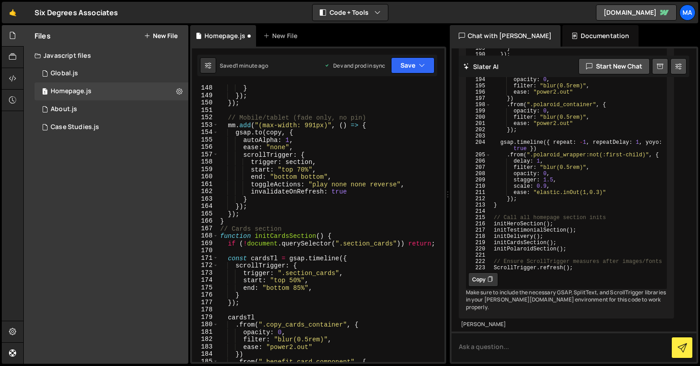
click at [230, 221] on div "invalidateOnRefresh : true } }) ; }) ; // Mobile/tablet (fade only, no pin) mm …" at bounding box center [329, 223] width 222 height 293
type textarea "}); }"
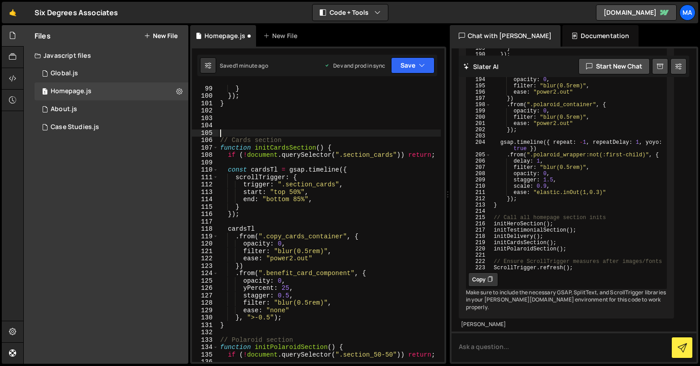
scroll to position [776, 0]
click at [225, 120] on div "start : "top 50%" , } }) ; } // Cards section function initCardsSection ( ) { i…" at bounding box center [329, 224] width 222 height 293
paste textarea "}"
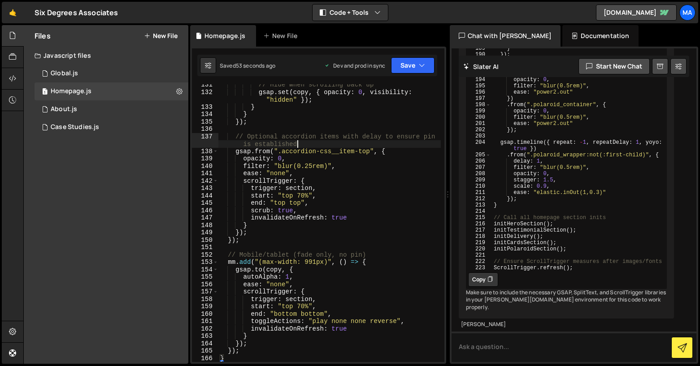
click at [330, 143] on div "// Hide when scrolling back up gsap . set ( copy , { opacity : 0 , visibility :…" at bounding box center [329, 227] width 222 height 293
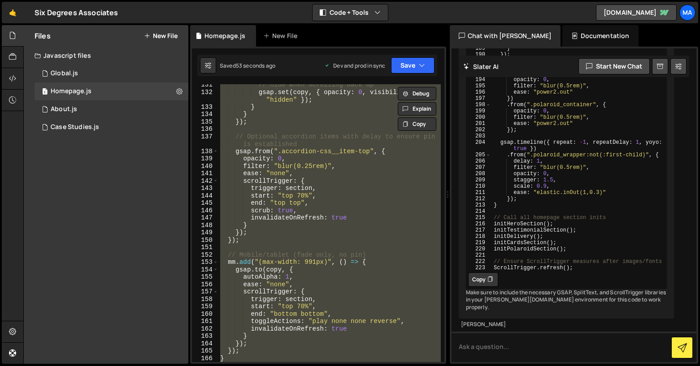
paste textarea "}"
type textarea "}"
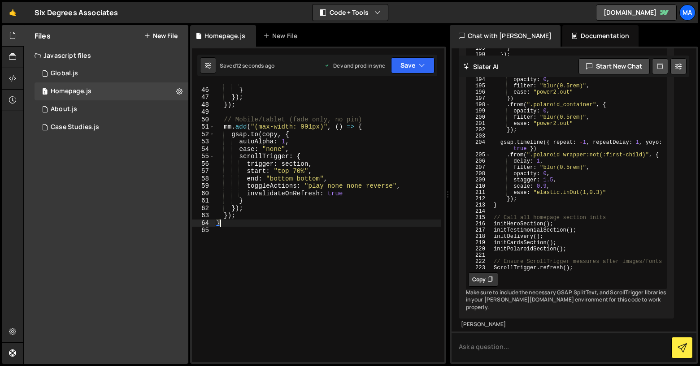
click at [270, 228] on div "invalidateOnRefresh : true } }) ; }) ; // Mobile/tablet (fade only, no pin) mm …" at bounding box center [327, 225] width 226 height 293
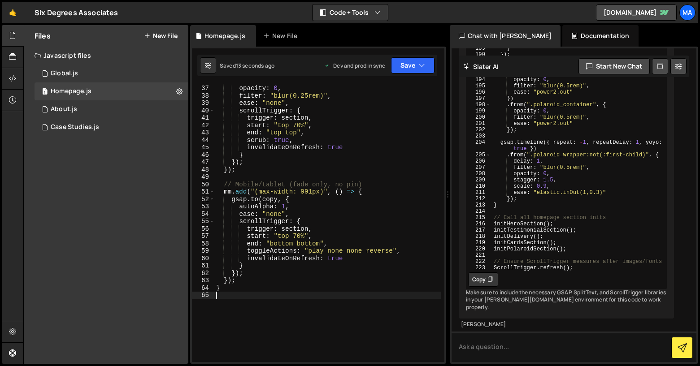
scroll to position [295, 0]
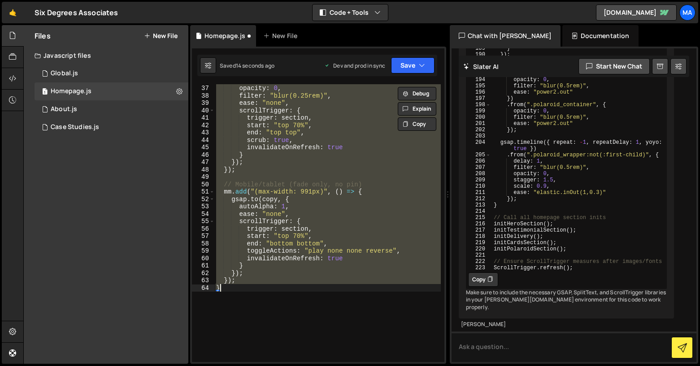
type textarea "initPolaroidSection();"
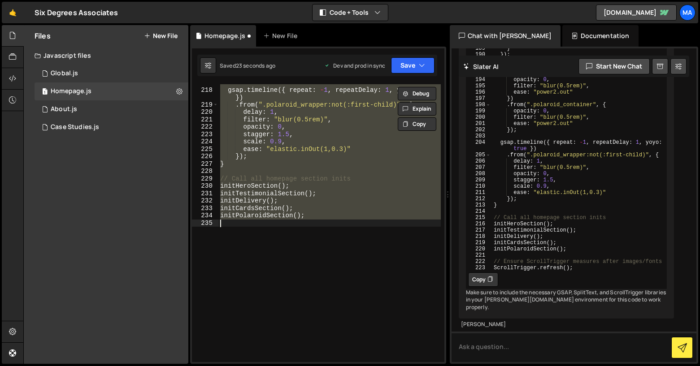
scroll to position [1692, 0]
click at [313, 258] on div "gsap . timeline ({ repeat : - 1 , repeatDelay : 1 , yoyo : true }) . from ( ".p…" at bounding box center [329, 223] width 222 height 278
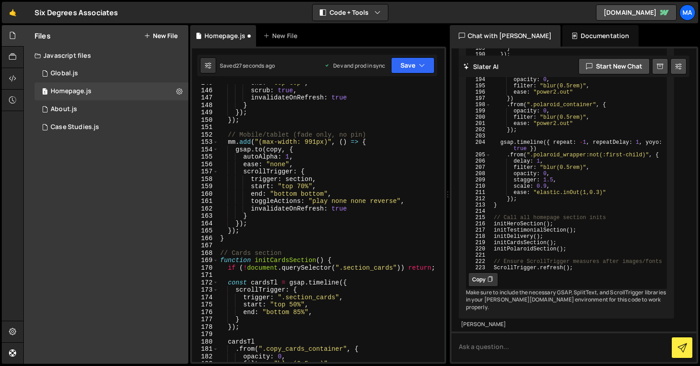
click at [244, 238] on div "end : "top top" , scrub : true , invalidateOnRefresh : true } }) ; }) ; // Mobi…" at bounding box center [329, 225] width 222 height 293
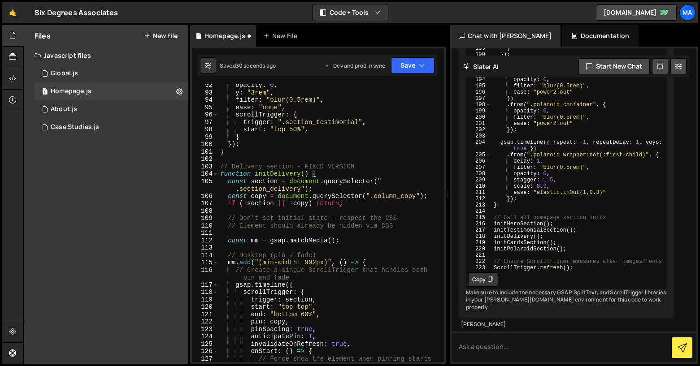
scroll to position [720, 0]
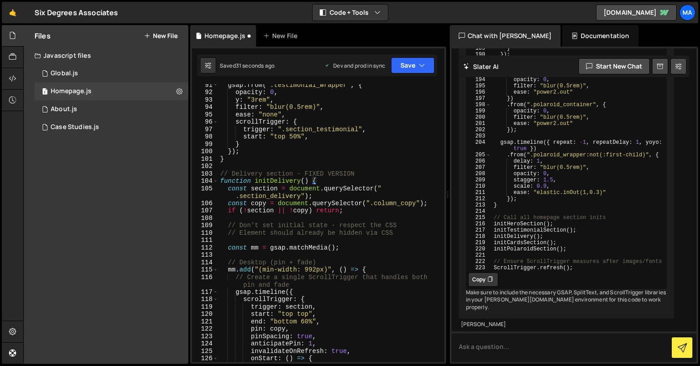
click at [219, 176] on div "gsap . from ( ".testimonial_wrapper" , { opacity : 0 , y : "3rem" , filter : "b…" at bounding box center [329, 227] width 222 height 293
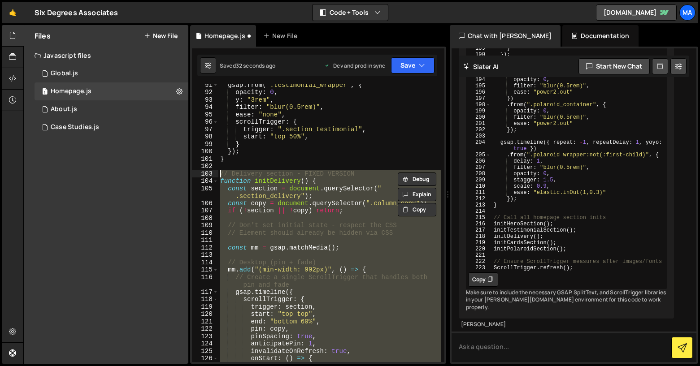
paste textarea "}"
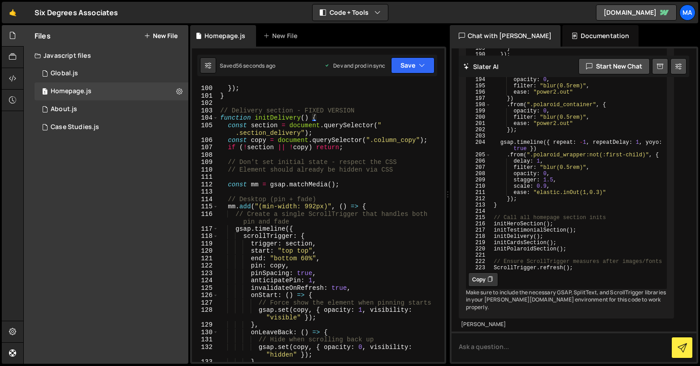
scroll to position [767, 0]
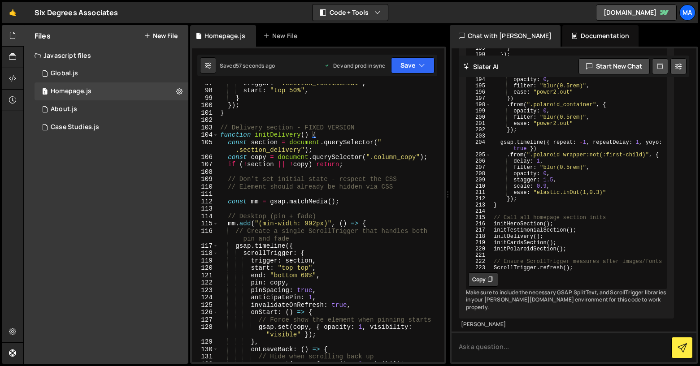
click at [219, 127] on div "trigger : ".section_testimonial" , start : "top 50%" , } }) ; } // Delivery sec…" at bounding box center [329, 229] width 222 height 300
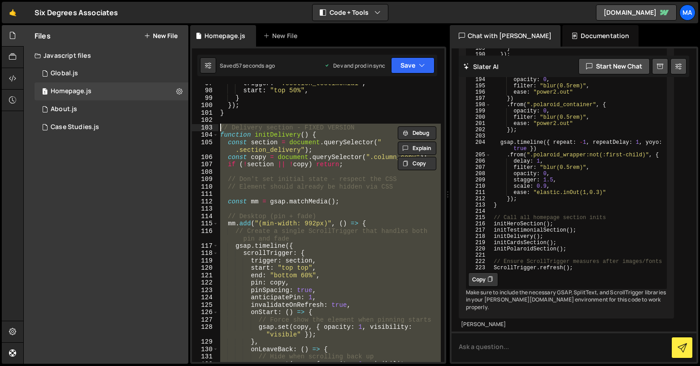
paste textarea "}"
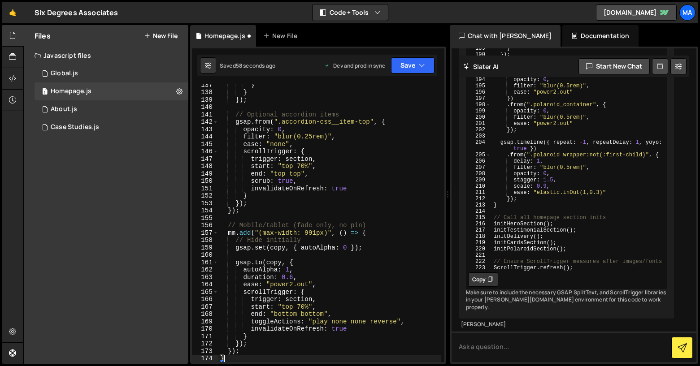
type textarea "initPolaroidSection();"
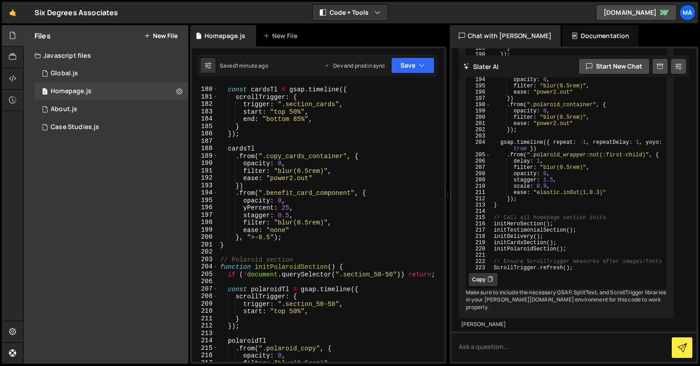
scroll to position [1364, 0]
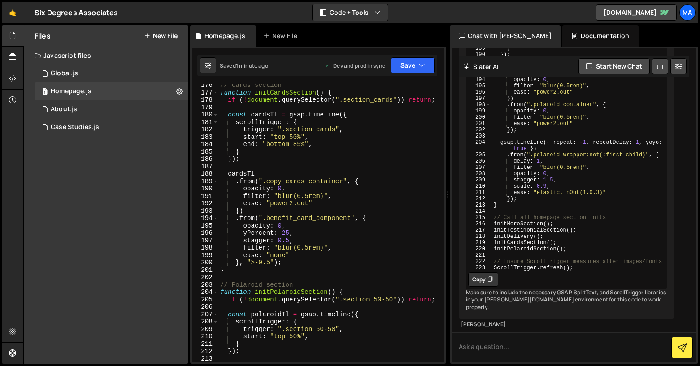
click at [229, 174] on div "// Cards section function initCardsSection ( ) { if ( ! document . querySelecto…" at bounding box center [329, 228] width 222 height 293
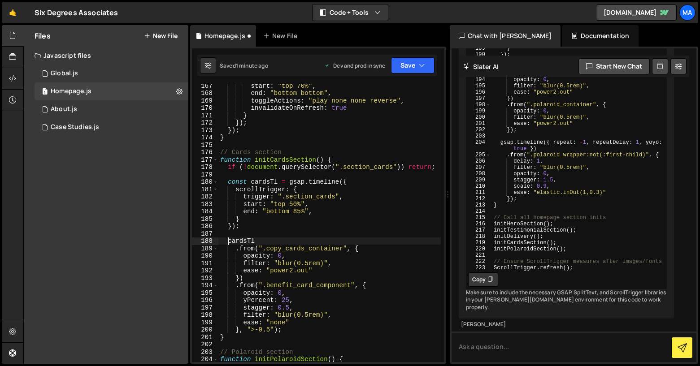
scroll to position [1283, 0]
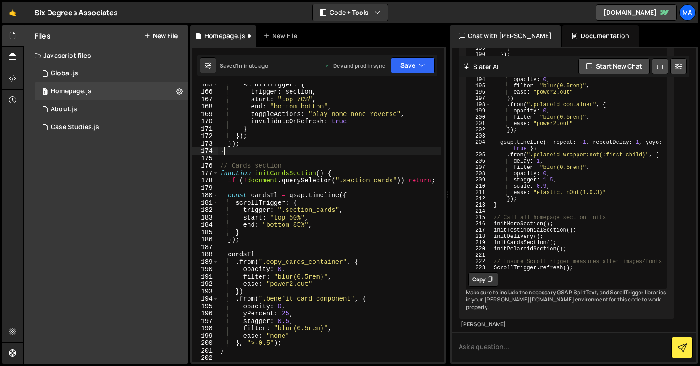
click at [230, 153] on div "scrollTrigger : { trigger : section , start : "top 70%" , end : "bottom bottom"…" at bounding box center [329, 227] width 222 height 293
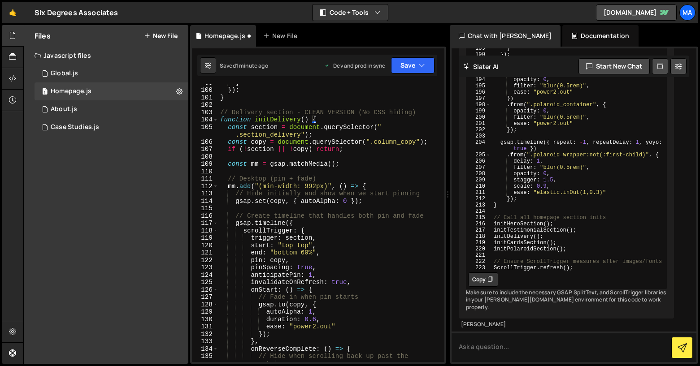
scroll to position [762, 0]
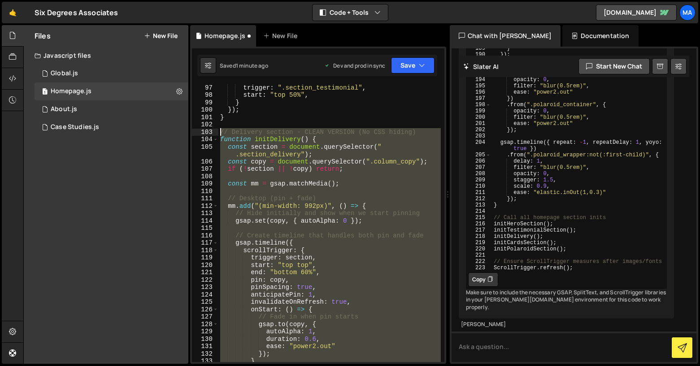
click at [220, 132] on div "trigger : ".section_testimonial" , start : "top 50%" , } }) ; } // Delivery sec…" at bounding box center [329, 230] width 222 height 293
paste textarea "}"
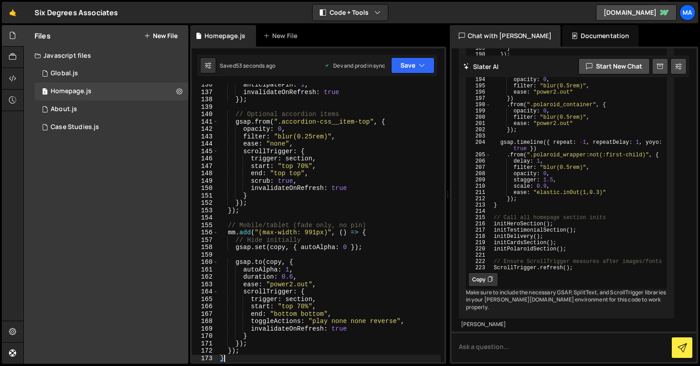
click at [308, 156] on div "anticipatePin : 1 , invalidateOnRefresh : true }) ; // Optional accordion items…" at bounding box center [329, 227] width 222 height 293
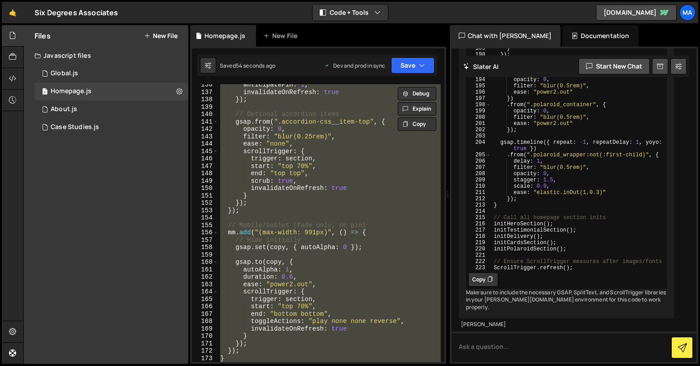
paste textarea
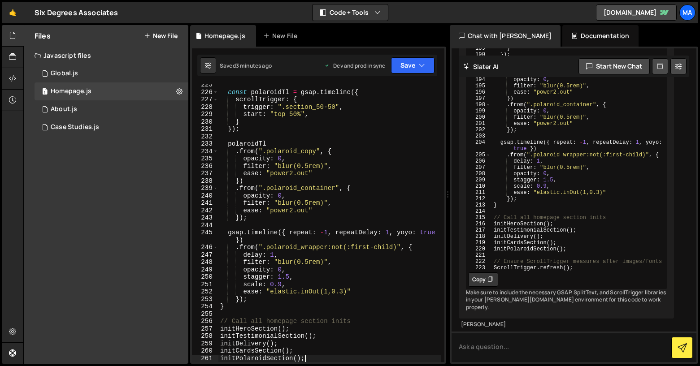
click at [437, 172] on div "const polaroidTl = gsap . timeline ({ scrollTrigger : { trigger : ".section_50-…" at bounding box center [329, 227] width 222 height 293
type textarea "ease: "power2.out""
